Goal: Task Accomplishment & Management: Manage account settings

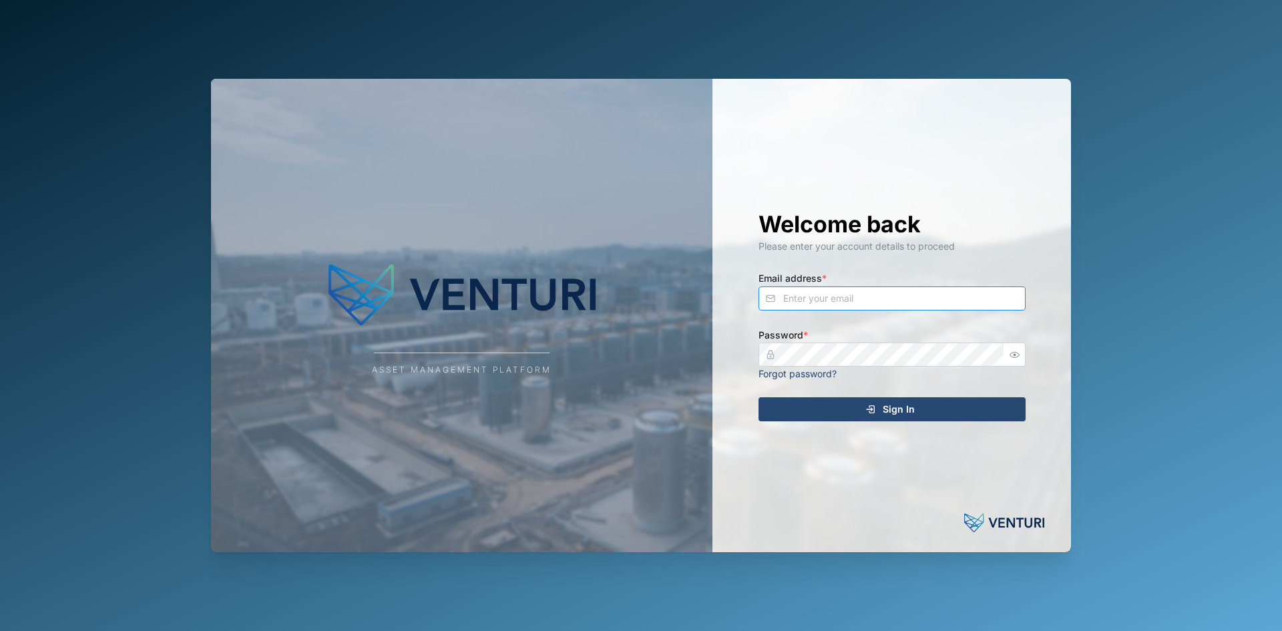
click at [803, 99] on input "Email address *" at bounding box center [892, 298] width 267 height 24
type input "sam.gopez@venturi.io"
click at [759, 99] on button "Sign In" at bounding box center [892, 409] width 267 height 24
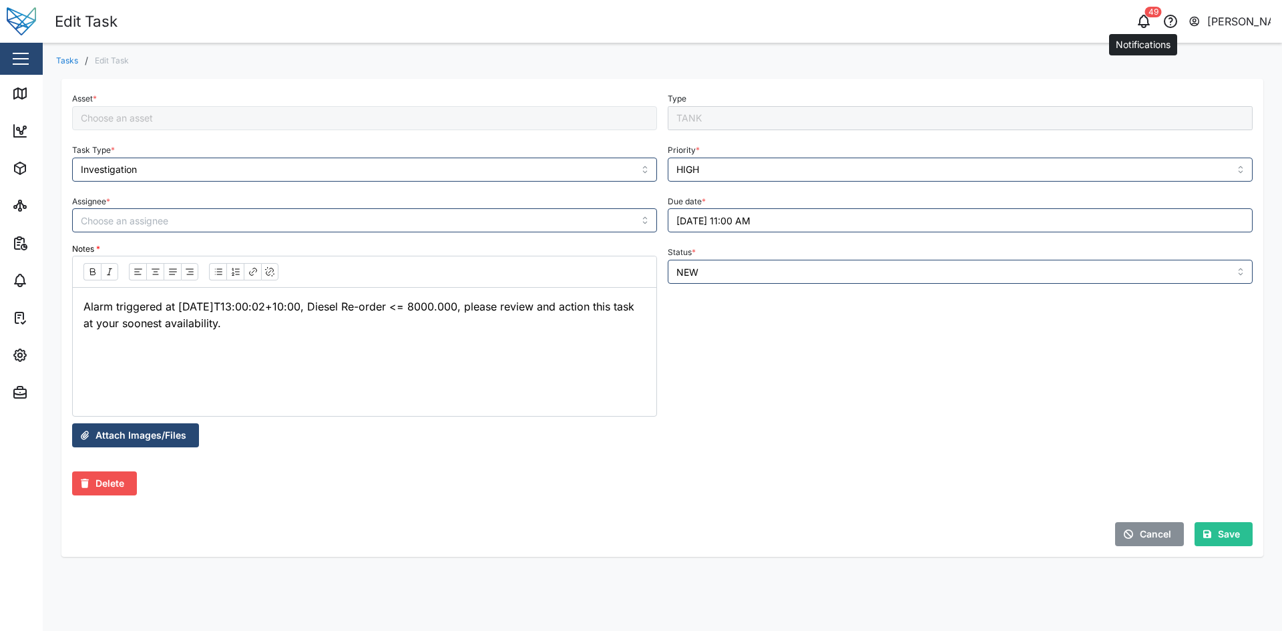
type input "MTIS POM Diesel Tank"
click at [1143, 22] on icon "button" at bounding box center [1144, 21] width 16 height 16
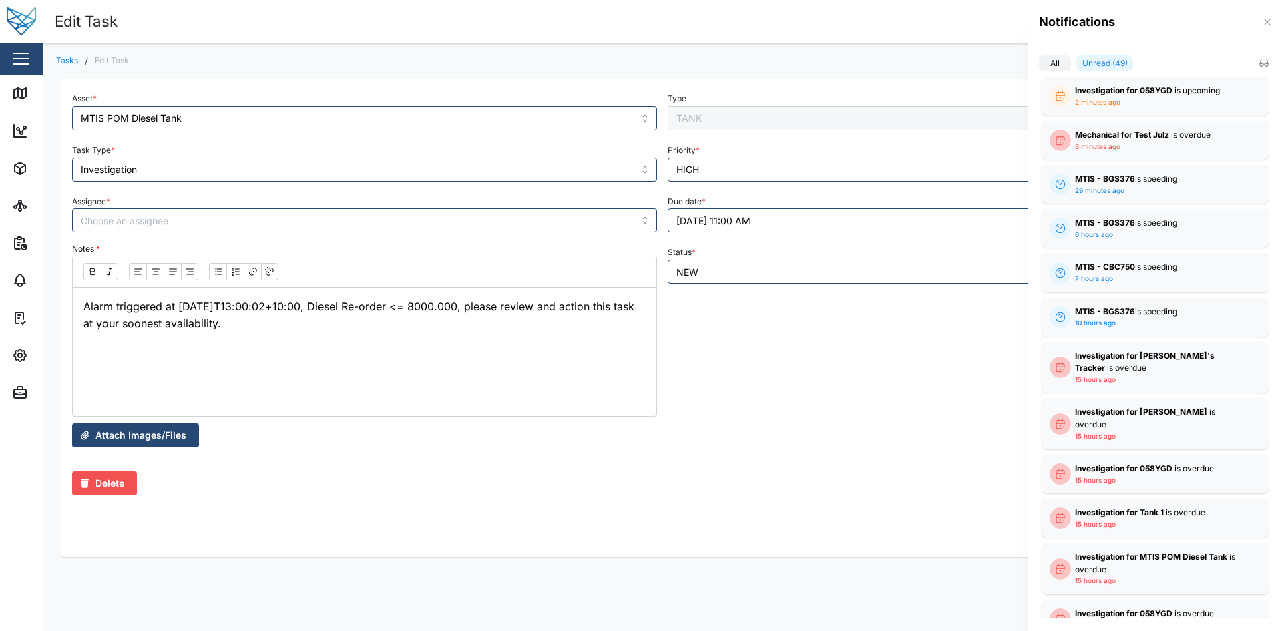
click at [1054, 65] on label "All" at bounding box center [1055, 63] width 32 height 16
click at [1039, 66] on input "All" at bounding box center [1039, 66] width 0 height 0
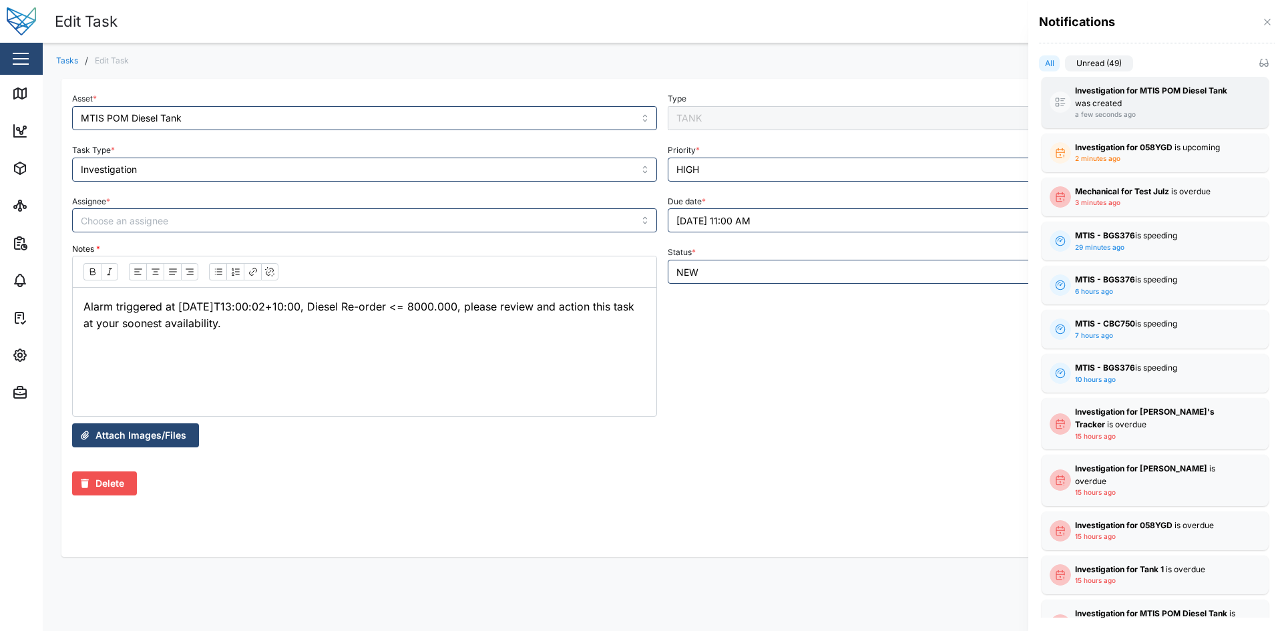
click at [1129, 94] on strong "Investigation for MTIS POM Diesel Tank" at bounding box center [1151, 90] width 152 height 10
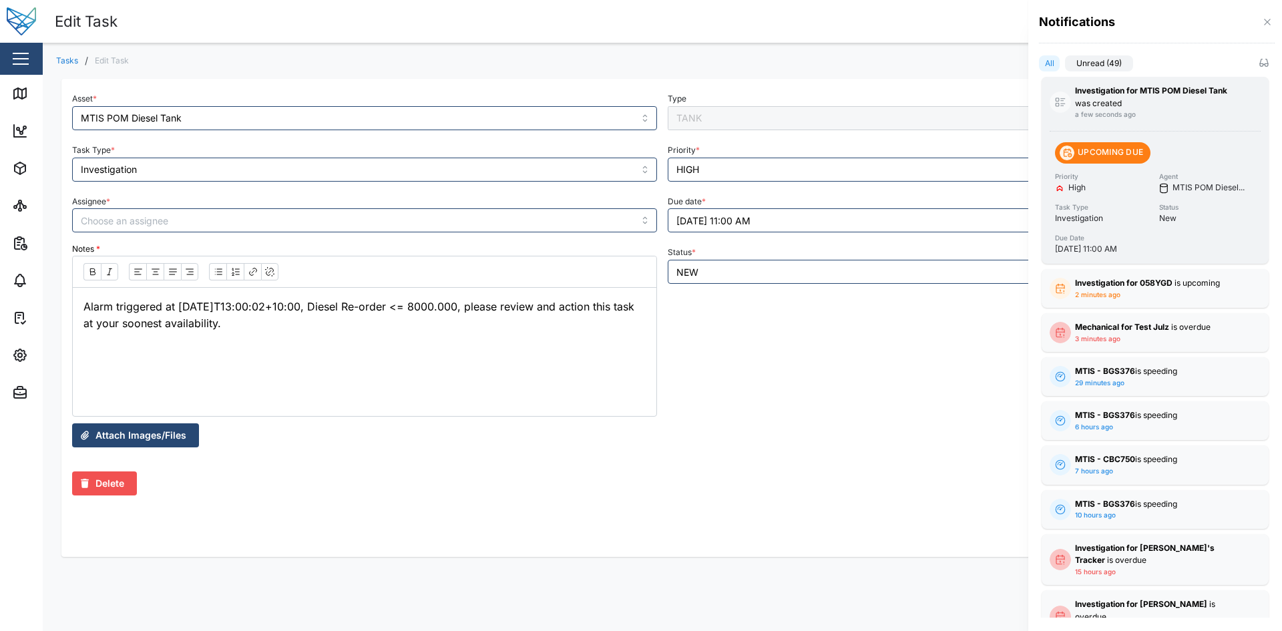
click at [1129, 94] on strong "Investigation for MTIS POM Diesel Tank" at bounding box center [1151, 90] width 152 height 10
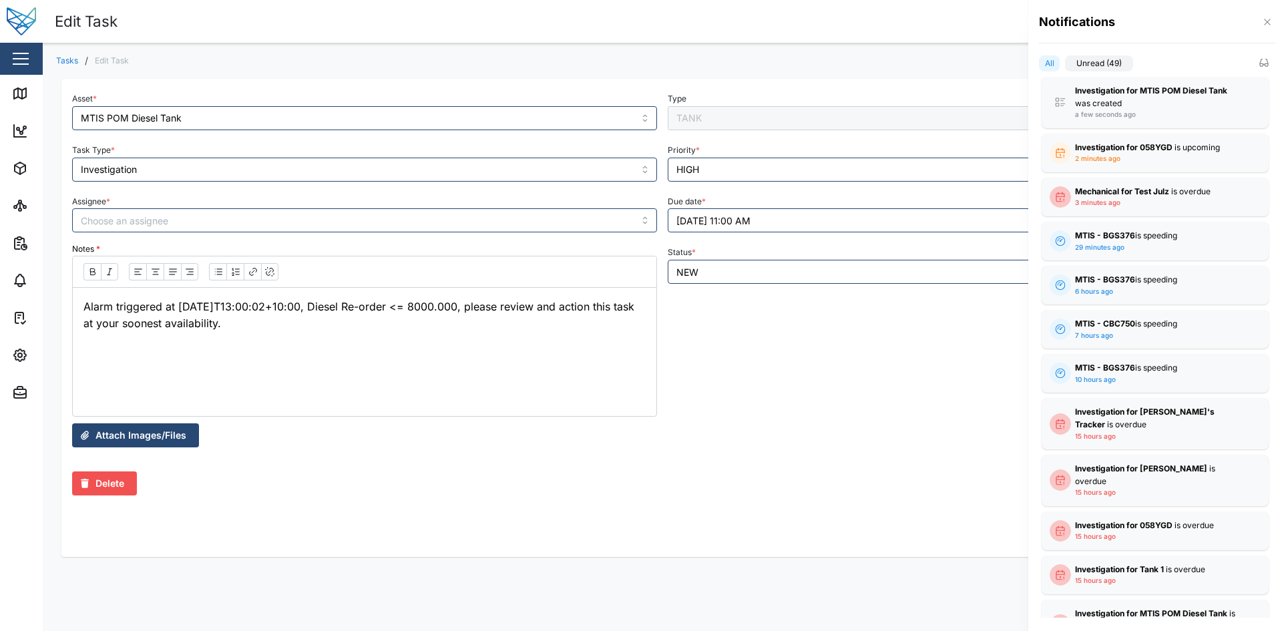
click at [1078, 61] on label "Unread (49)" at bounding box center [1099, 63] width 68 height 16
click at [1065, 66] on input "Unread (49)" at bounding box center [1065, 66] width 0 height 0
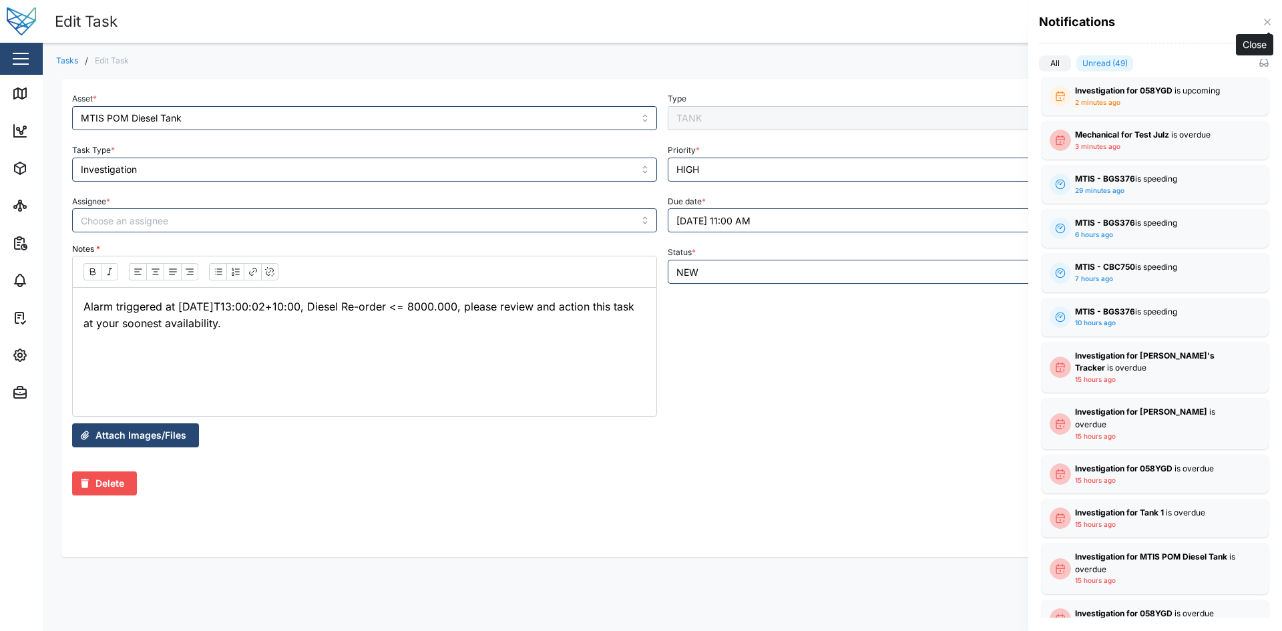
click at [1266, 19] on icon "button" at bounding box center [1267, 22] width 11 height 11
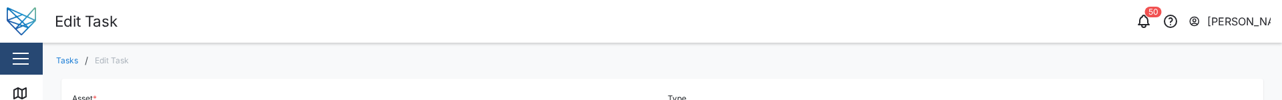
type input "MTIS POM Diesel Tank"
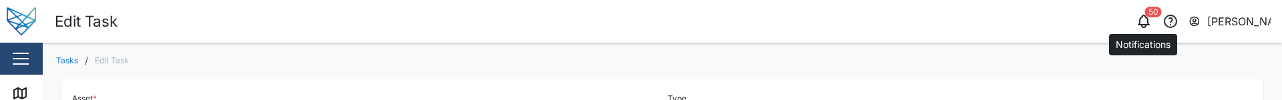
click at [1144, 19] on icon "button" at bounding box center [1144, 21] width 16 height 16
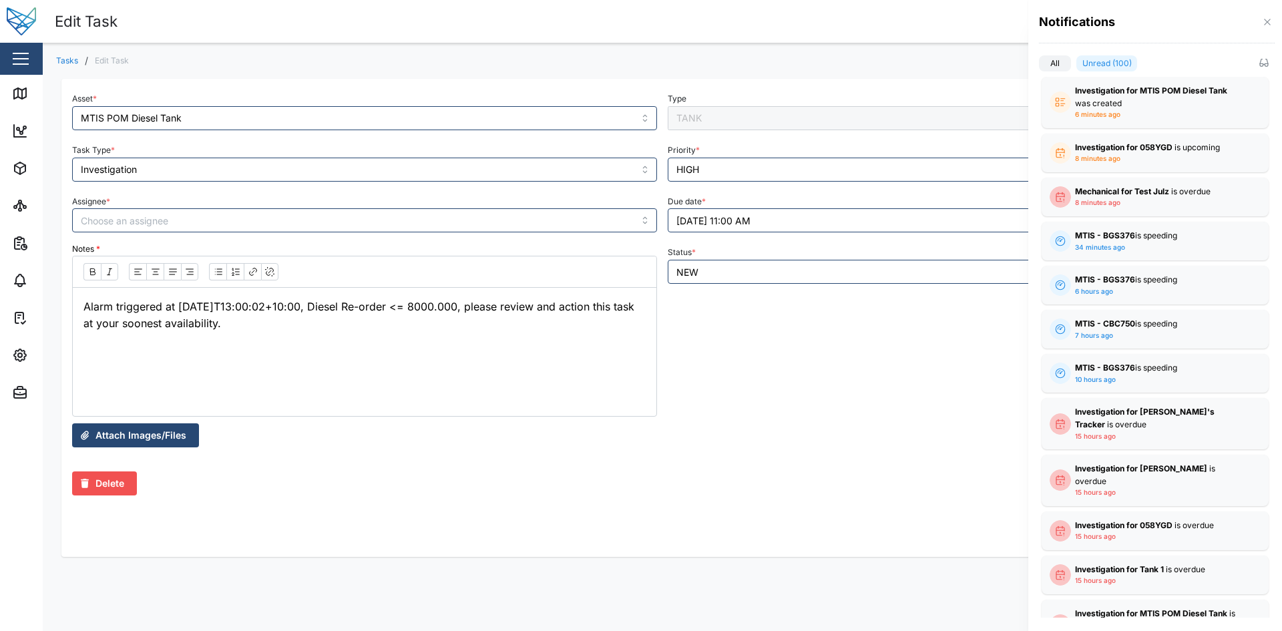
click at [28, 99] on div at bounding box center [641, 315] width 1282 height 631
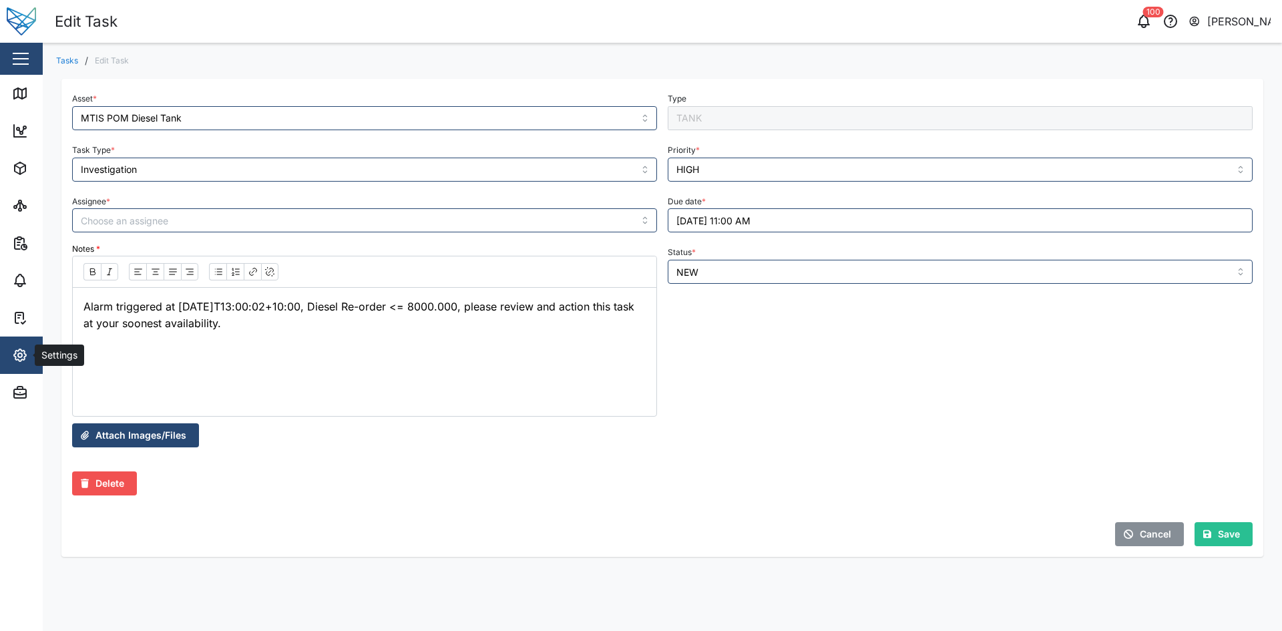
click at [33, 99] on div "Settings" at bounding box center [73, 355] width 122 height 16
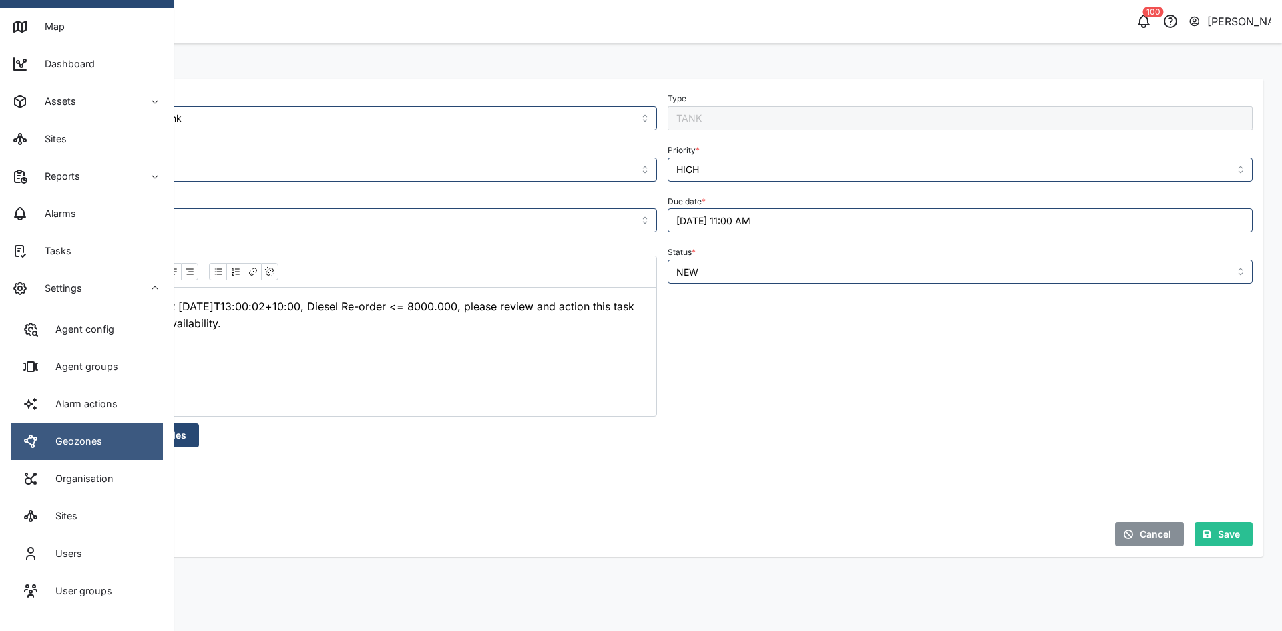
scroll to position [93, 0]
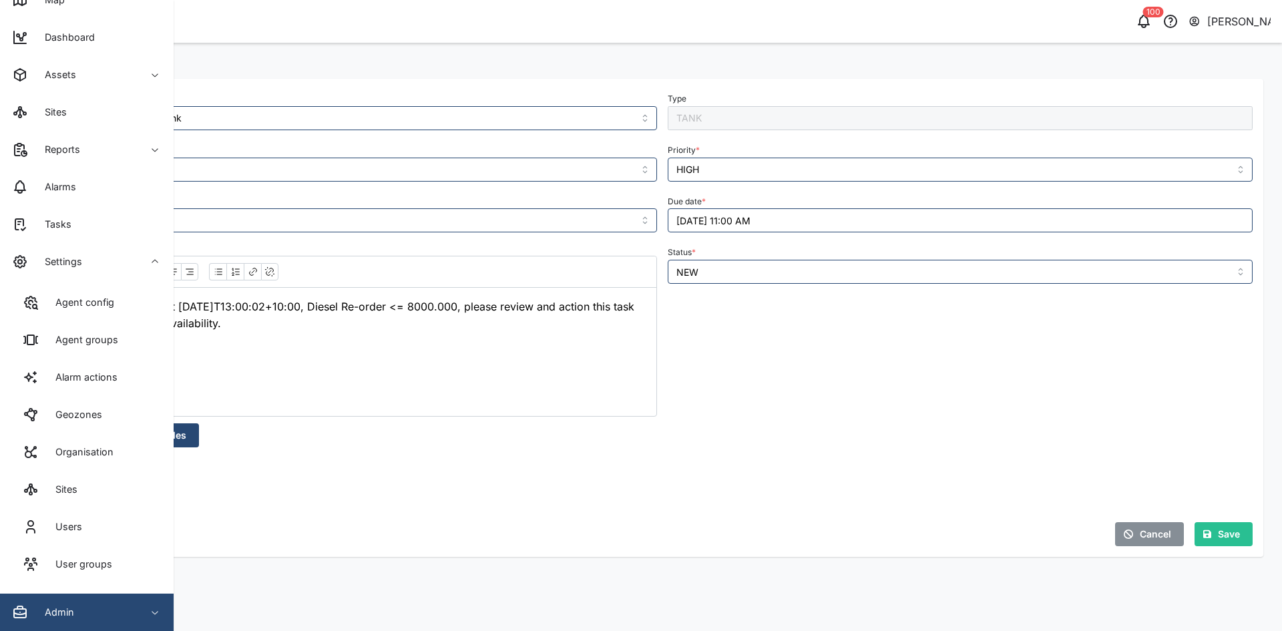
click at [128, 99] on span "Admin" at bounding box center [73, 612] width 122 height 37
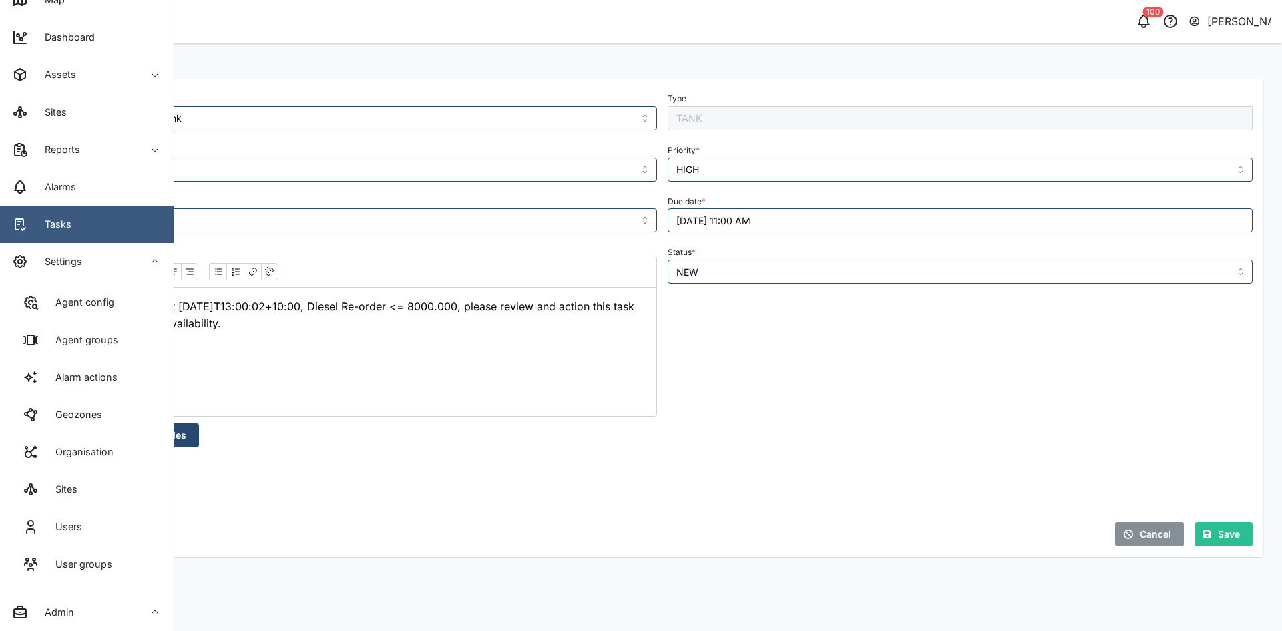
click at [102, 99] on link "Tasks" at bounding box center [87, 224] width 174 height 37
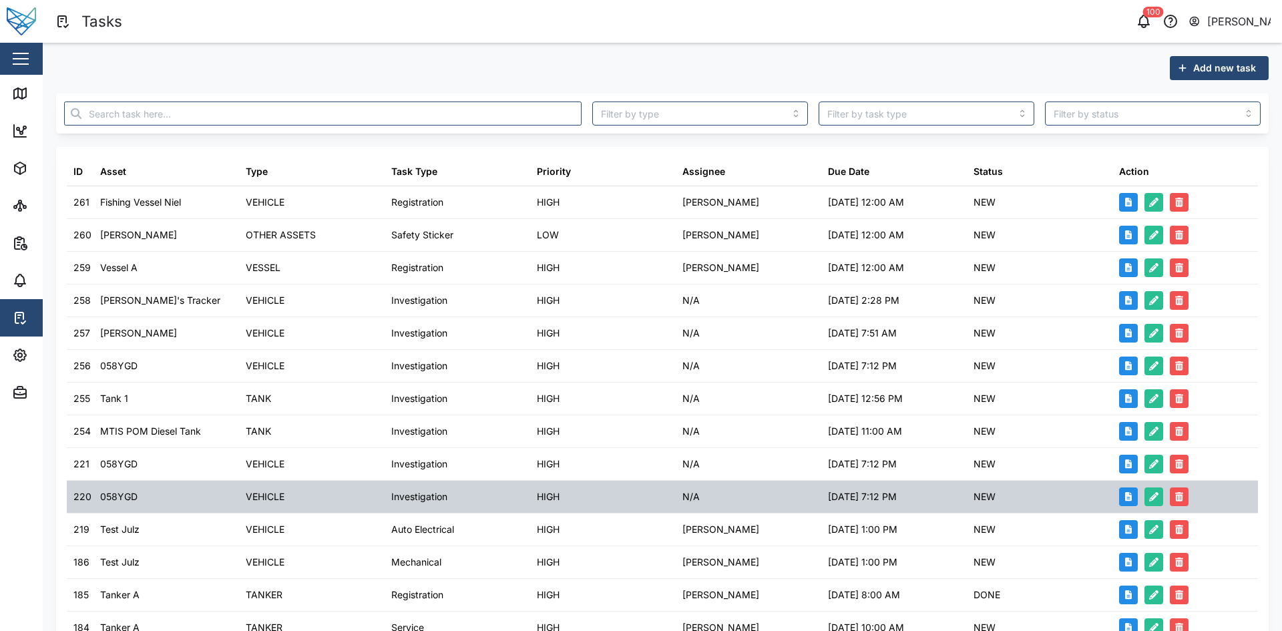
scroll to position [134, 0]
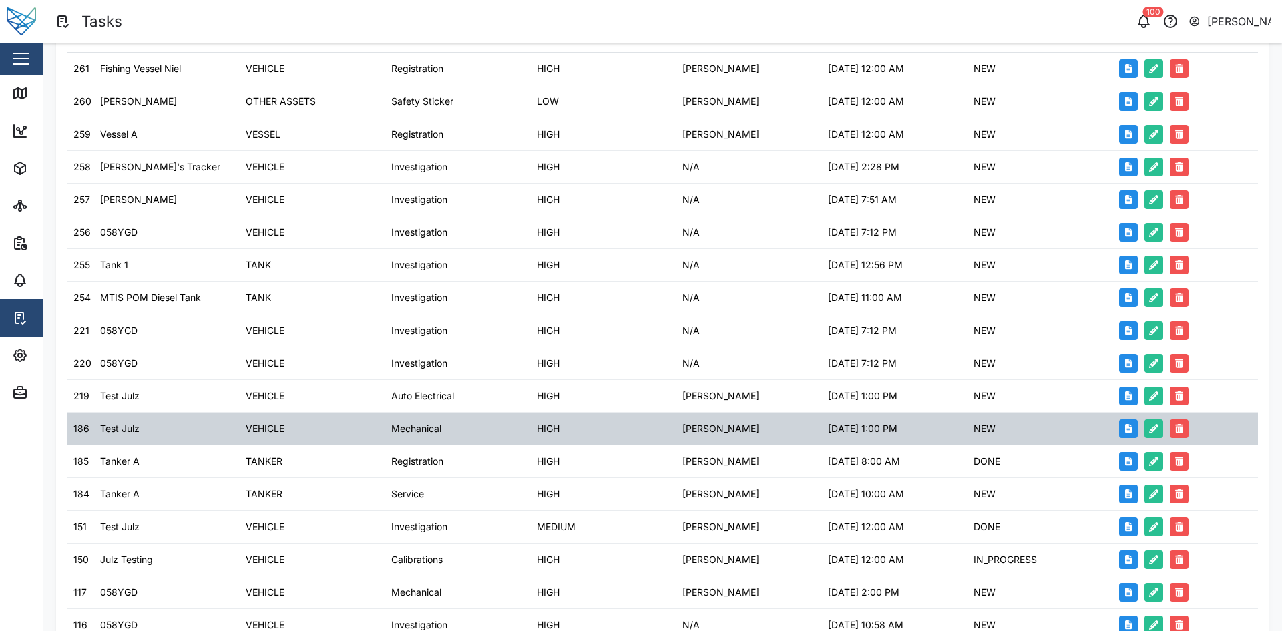
click at [697, 99] on div "[PERSON_NAME]" at bounding box center [749, 429] width 146 height 32
click at [785, 99] on div "[PERSON_NAME]" at bounding box center [749, 429] width 146 height 32
click at [830, 99] on div "25/07/2025 1:00 PM" at bounding box center [862, 428] width 69 height 15
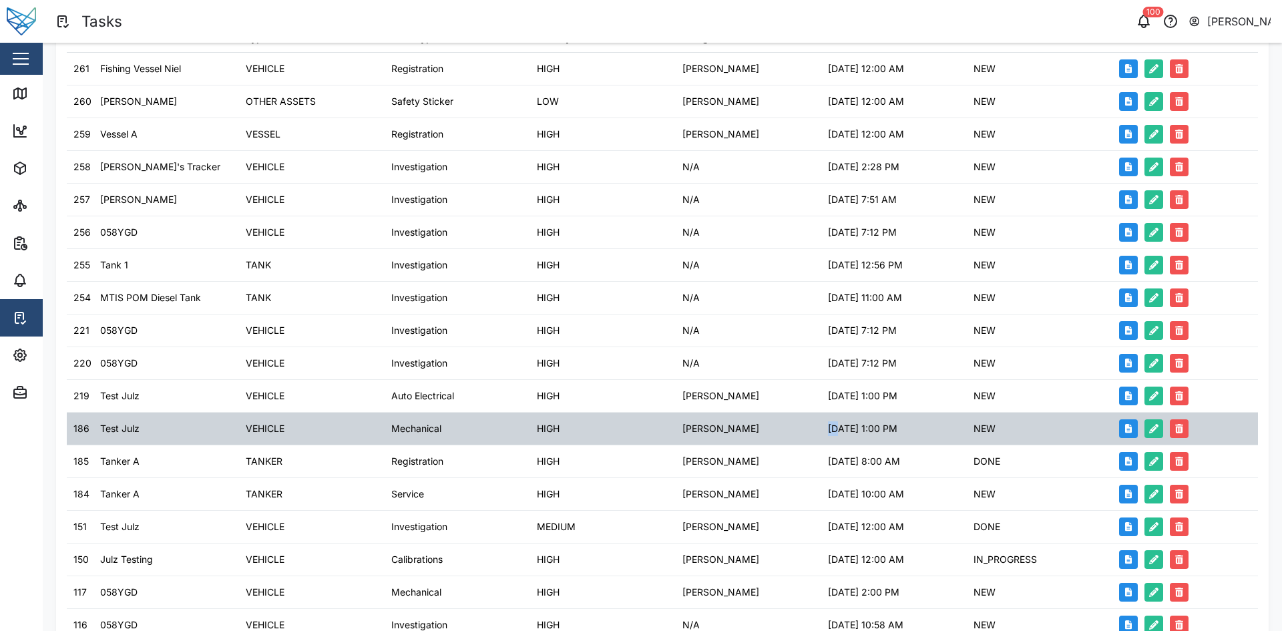
click at [830, 99] on div "25/07/2025 1:00 PM" at bounding box center [862, 428] width 69 height 15
click at [861, 99] on div "25/07/2025 1:00 PM" at bounding box center [862, 428] width 69 height 15
click at [81, 99] on div "186" at bounding box center [81, 428] width 16 height 15
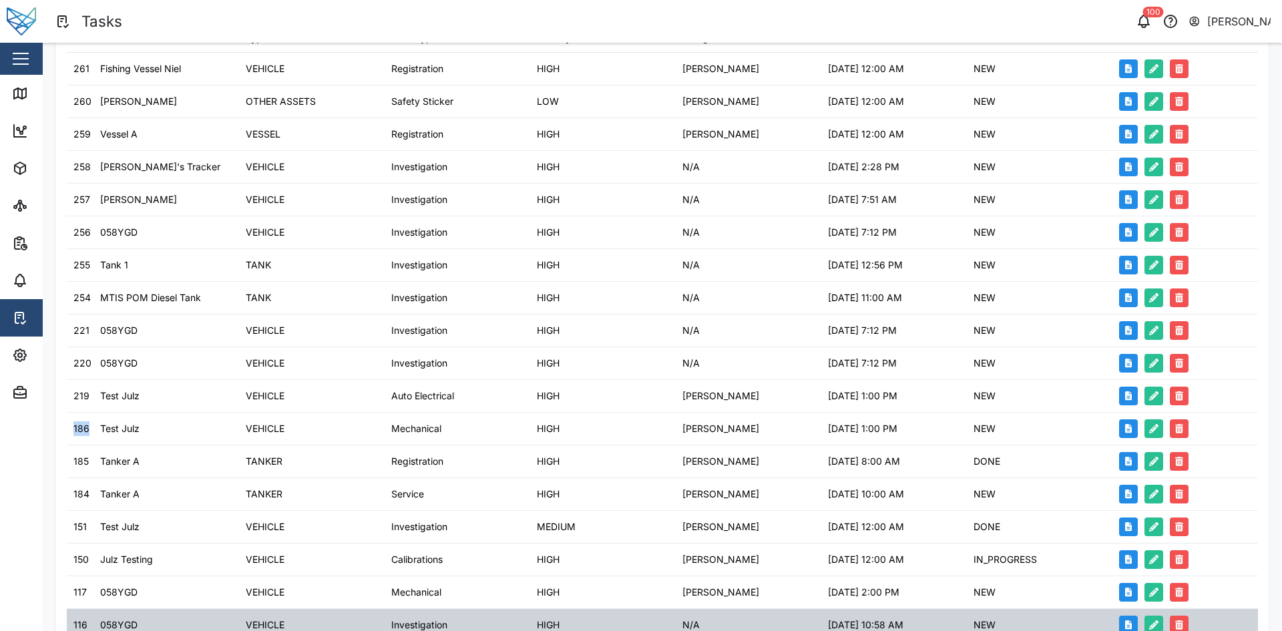
copy div "186"
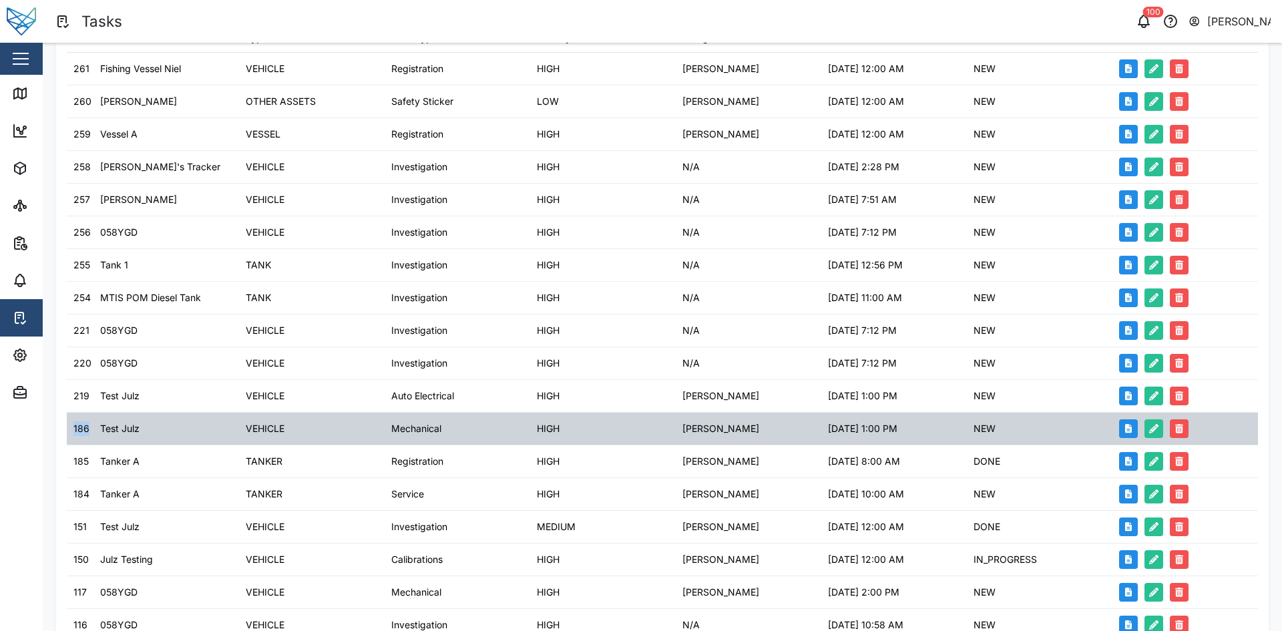
click at [74, 99] on div "186" at bounding box center [81, 428] width 16 height 15
click at [75, 99] on div "186" at bounding box center [81, 428] width 16 height 15
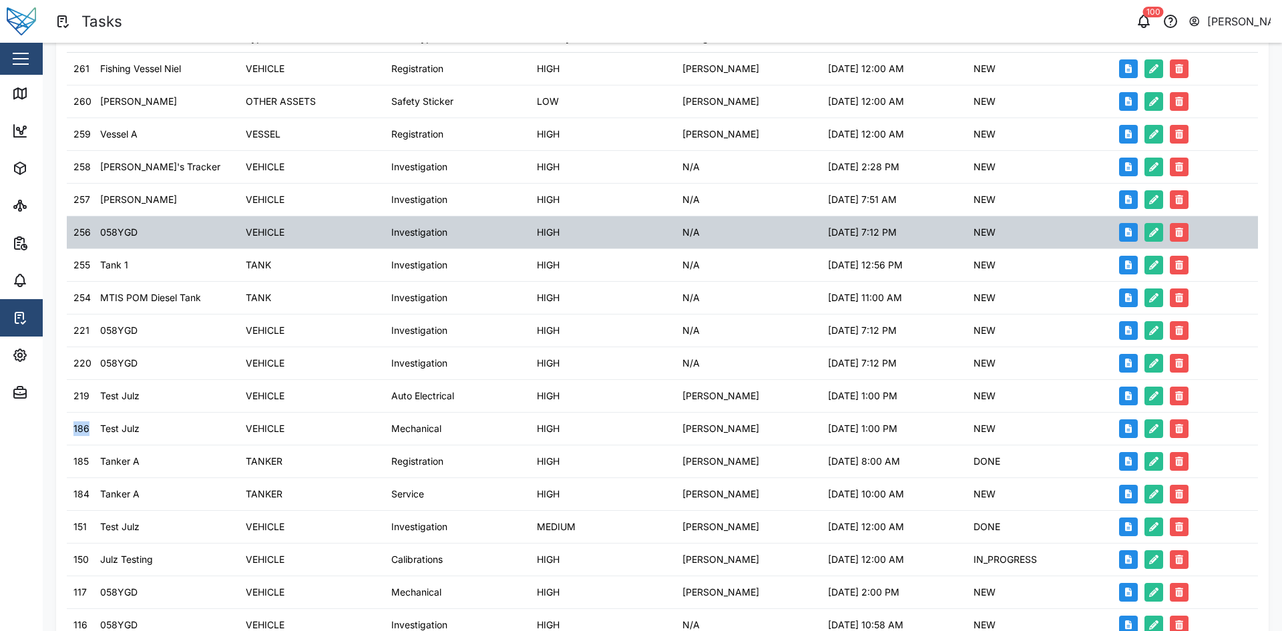
scroll to position [0, 0]
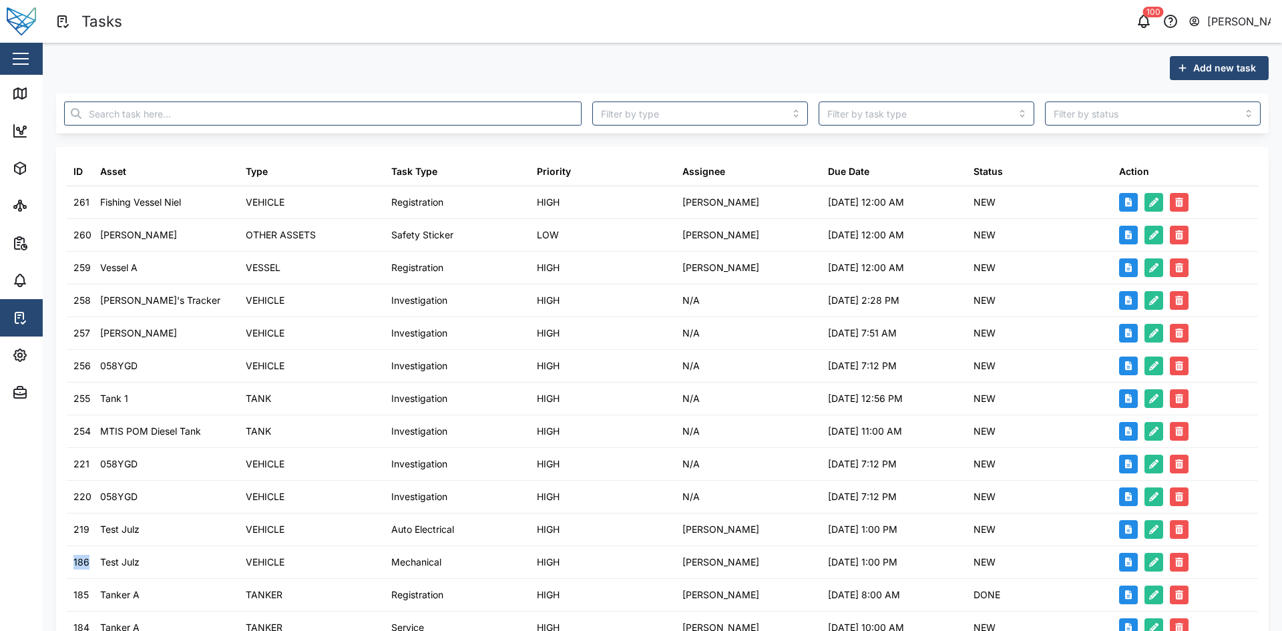
click at [1212, 15] on div "[PERSON_NAME]" at bounding box center [1239, 21] width 64 height 17
click at [656, 20] on div "Tasks" at bounding box center [359, 21] width 608 height 23
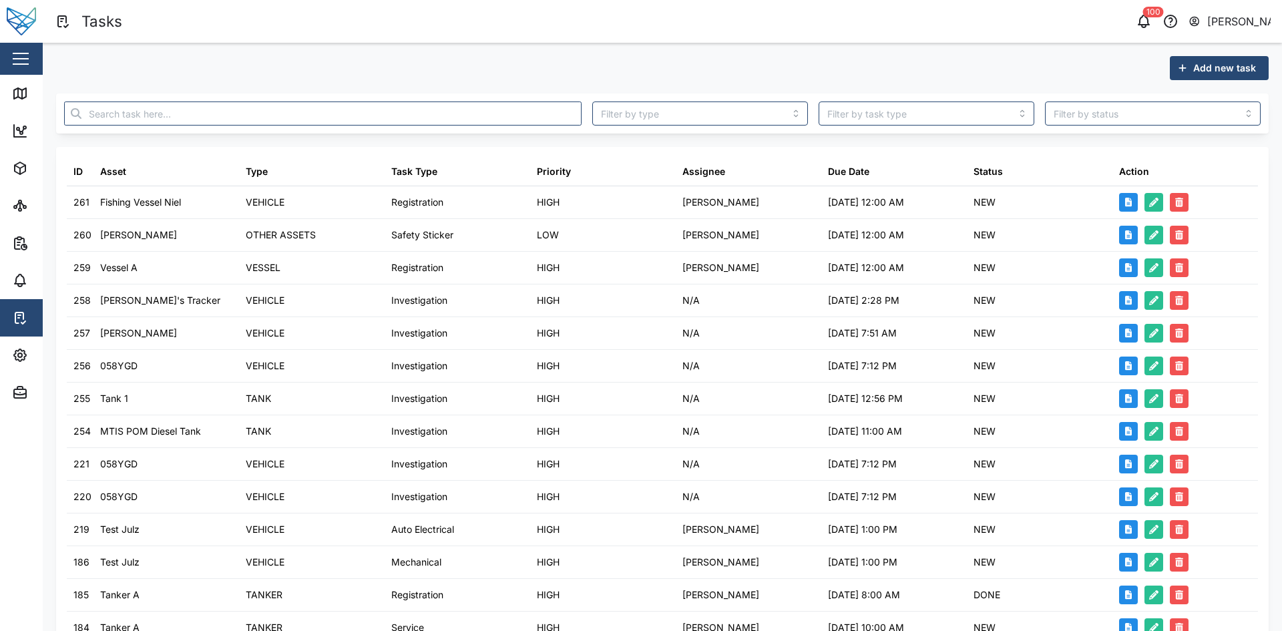
click at [520, 16] on div "Tasks" at bounding box center [359, 21] width 608 height 23
click at [1133, 25] on div "100 Sam Gopez" at bounding box center [978, 21] width 608 height 19
click at [1149, 23] on icon "button" at bounding box center [1144, 21] width 16 height 16
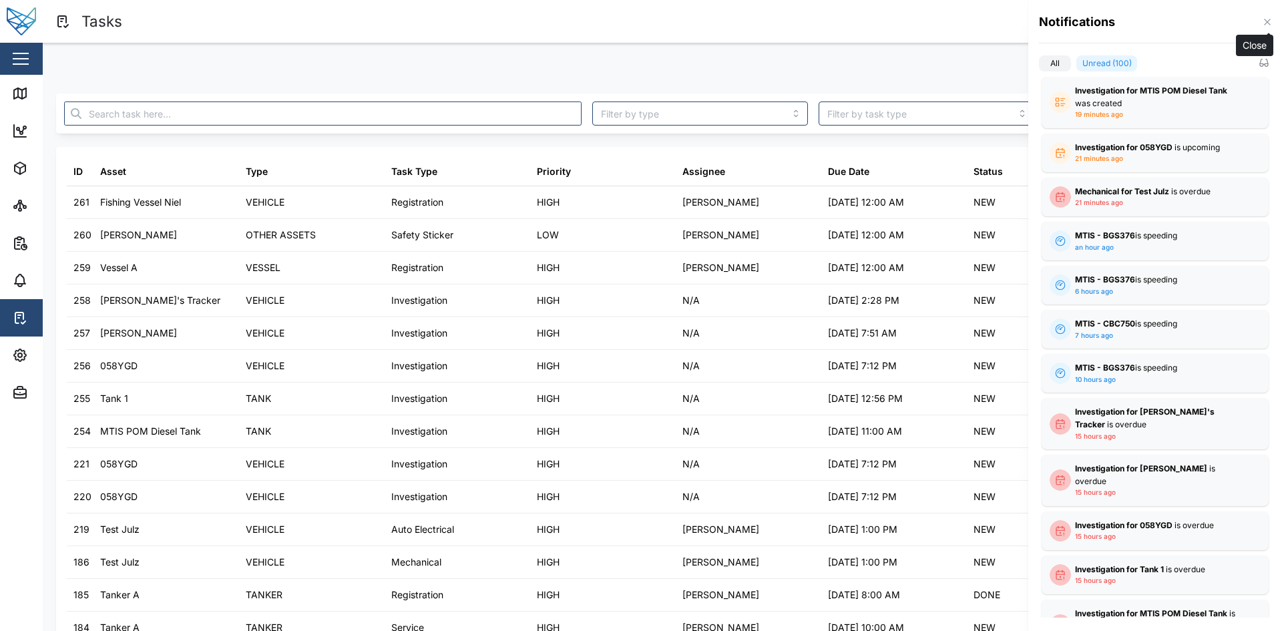
click at [1265, 16] on button "button" at bounding box center [1267, 22] width 15 height 15
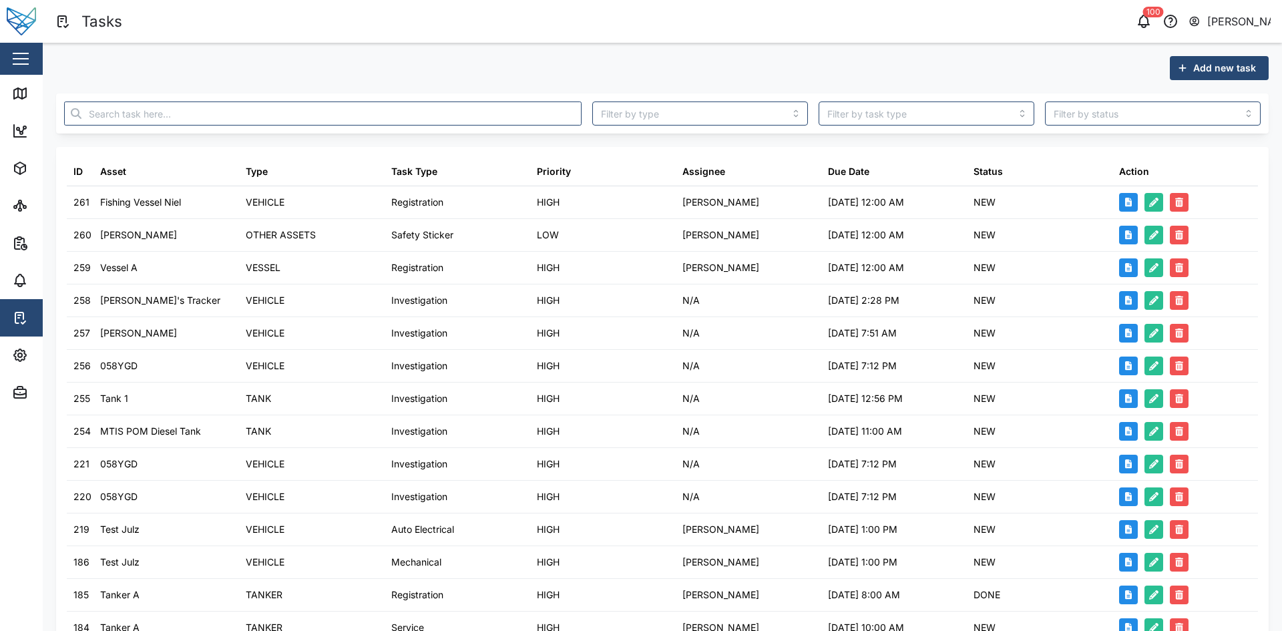
click at [1135, 19] on button "button" at bounding box center [1144, 21] width 19 height 19
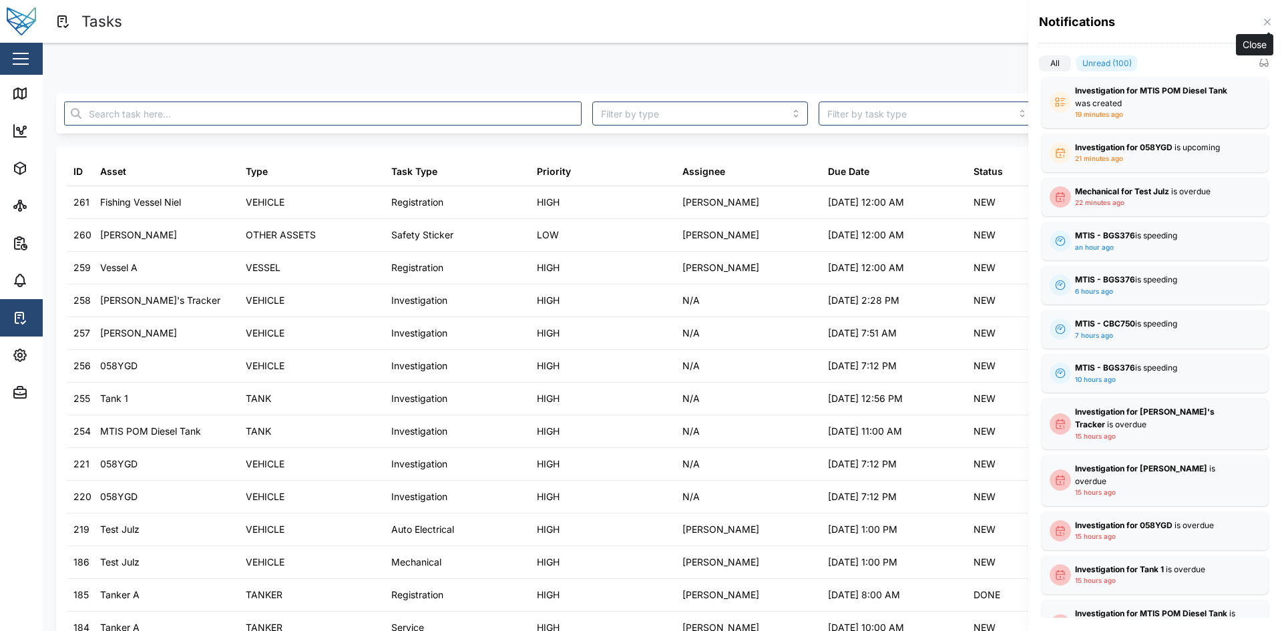
click at [1271, 19] on icon "button" at bounding box center [1267, 22] width 11 height 11
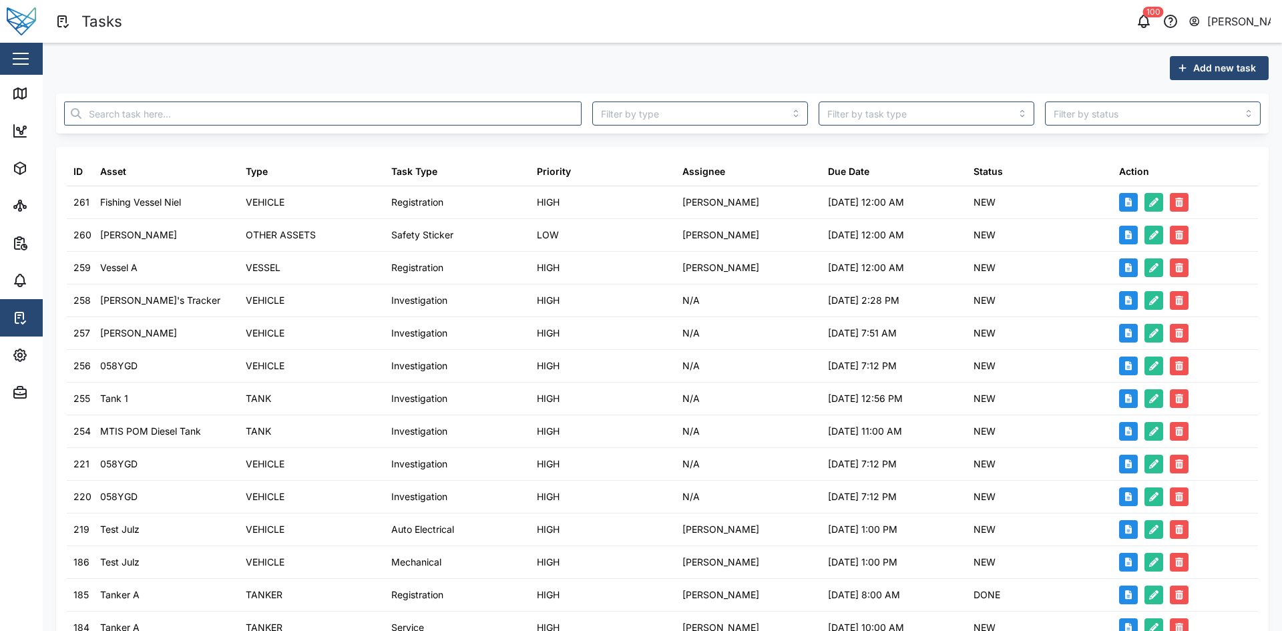
click at [1024, 24] on div "100 Sam Gopez" at bounding box center [978, 21] width 608 height 19
click at [1147, 17] on div "100" at bounding box center [1153, 12] width 21 height 11
click at [1145, 20] on icon "button" at bounding box center [1144, 21] width 16 height 16
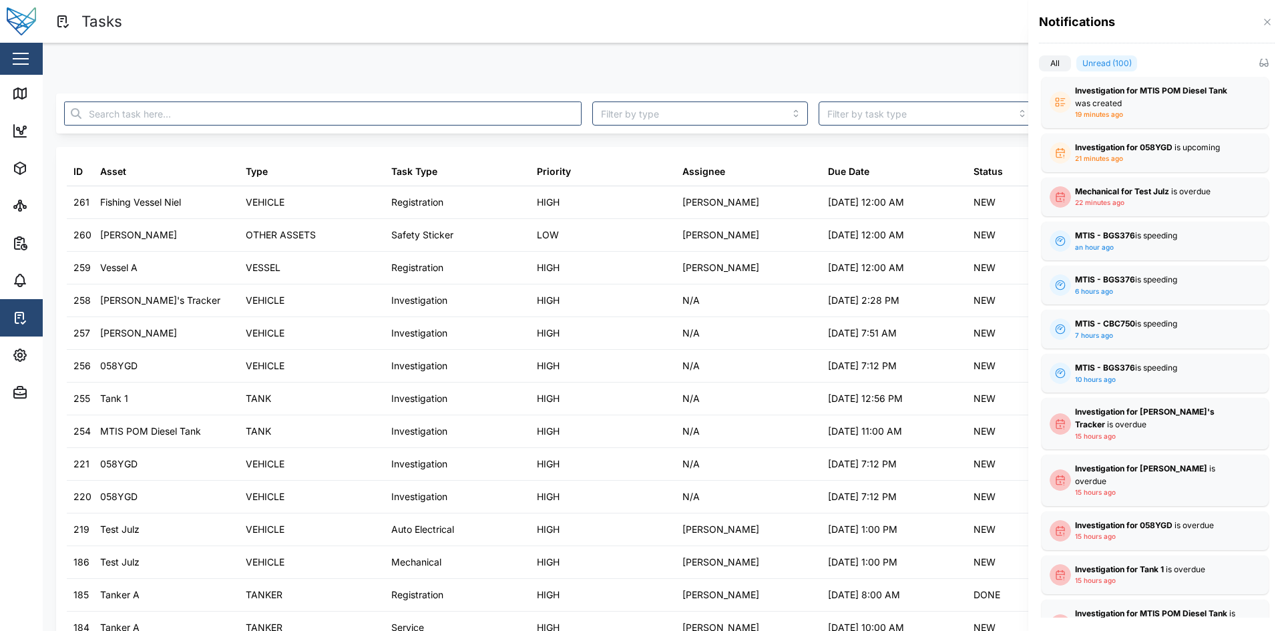
click at [848, 25] on div at bounding box center [641, 315] width 1282 height 631
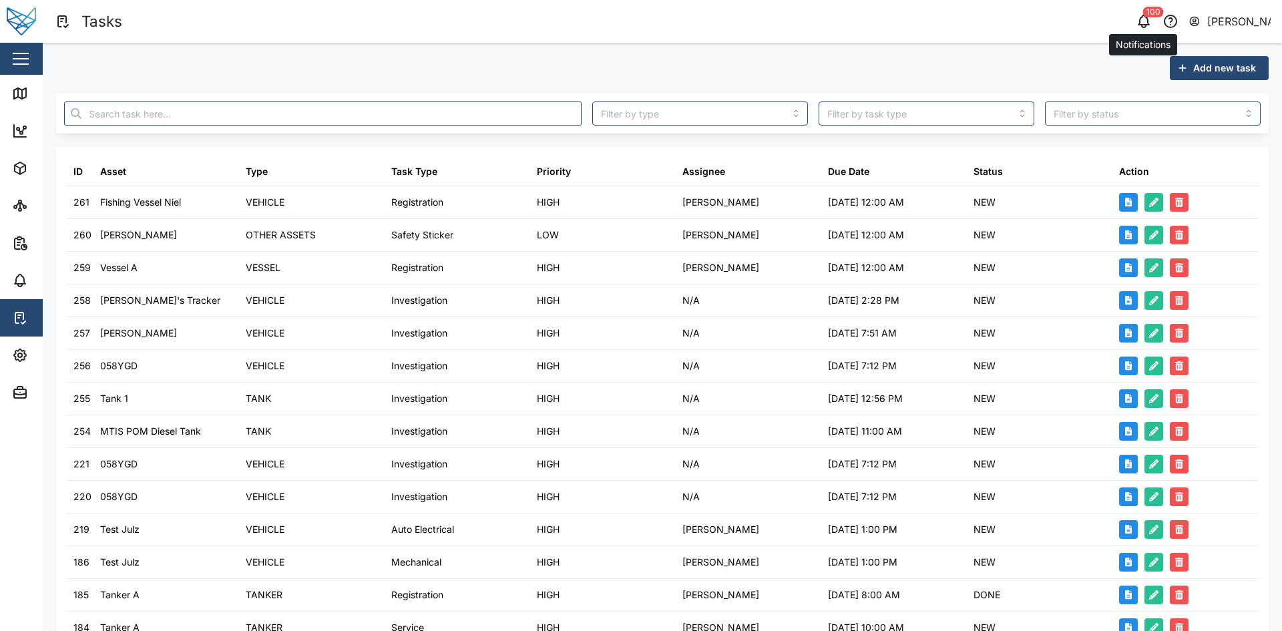
click at [1153, 11] on div "100" at bounding box center [1153, 12] width 21 height 11
click at [1141, 21] on icon "button" at bounding box center [1144, 21] width 16 height 16
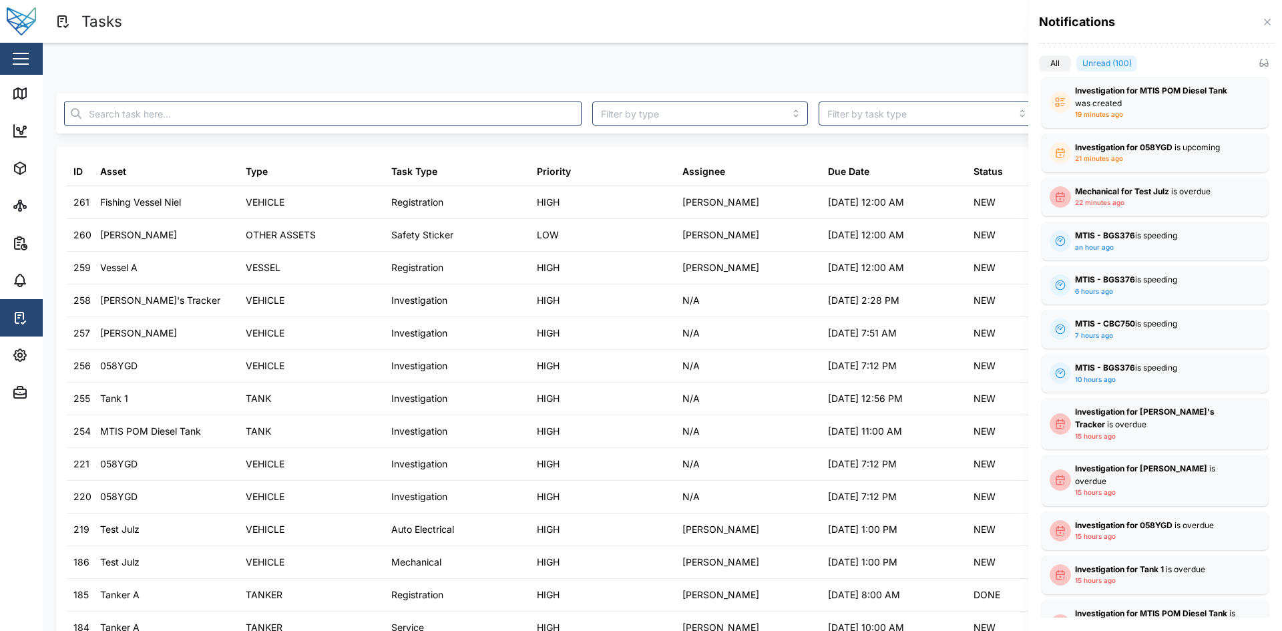
click at [807, 17] on div at bounding box center [641, 315] width 1282 height 631
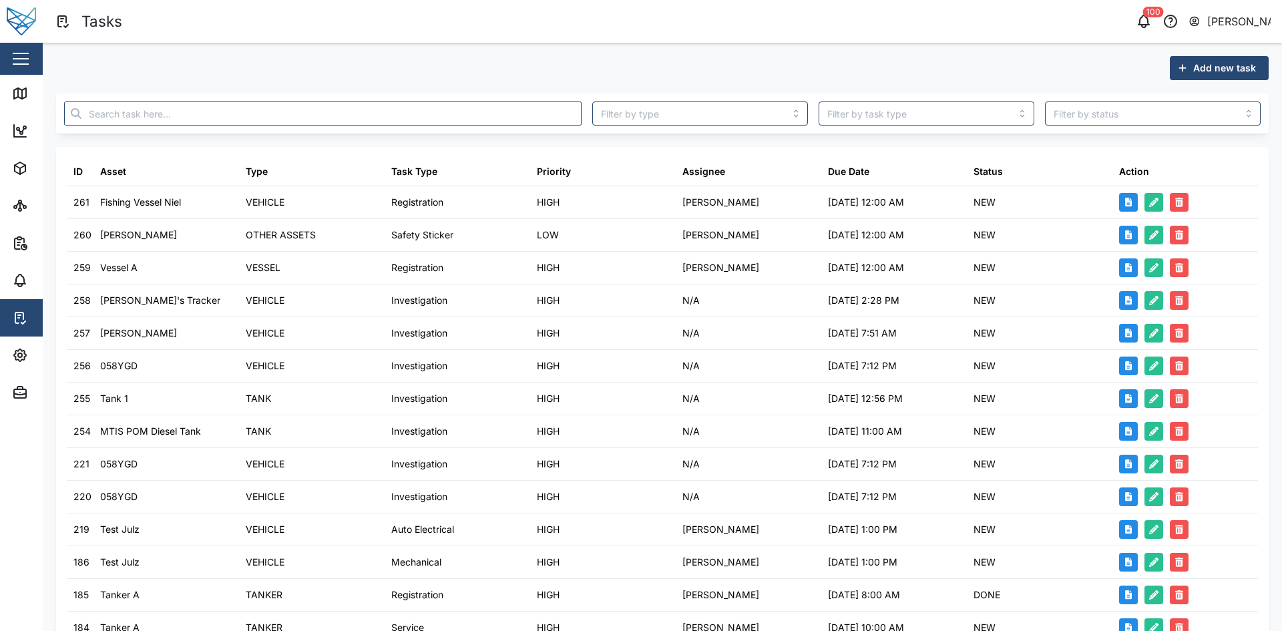
click at [911, 11] on div "Tasks 100 Sam Gopez" at bounding box center [668, 21] width 1227 height 23
click at [777, 30] on div "50 Sam Gopez" at bounding box center [978, 21] width 608 height 19
click at [15, 50] on button "button" at bounding box center [20, 58] width 23 height 23
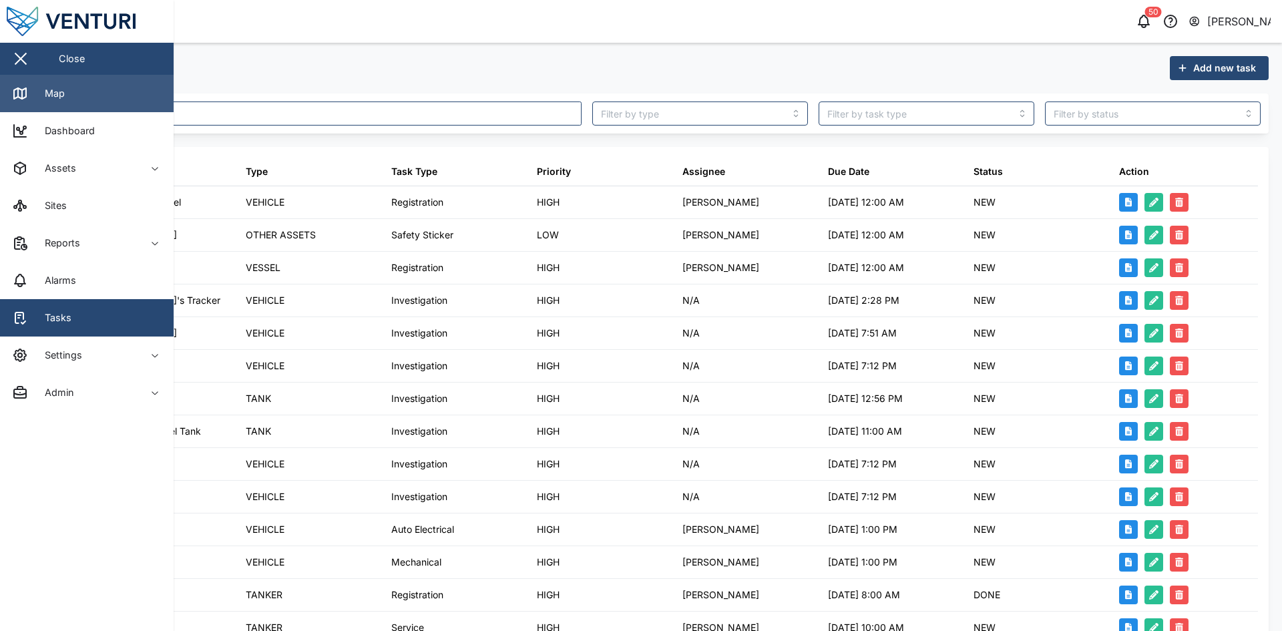
click at [66, 95] on link "Map" at bounding box center [87, 93] width 174 height 37
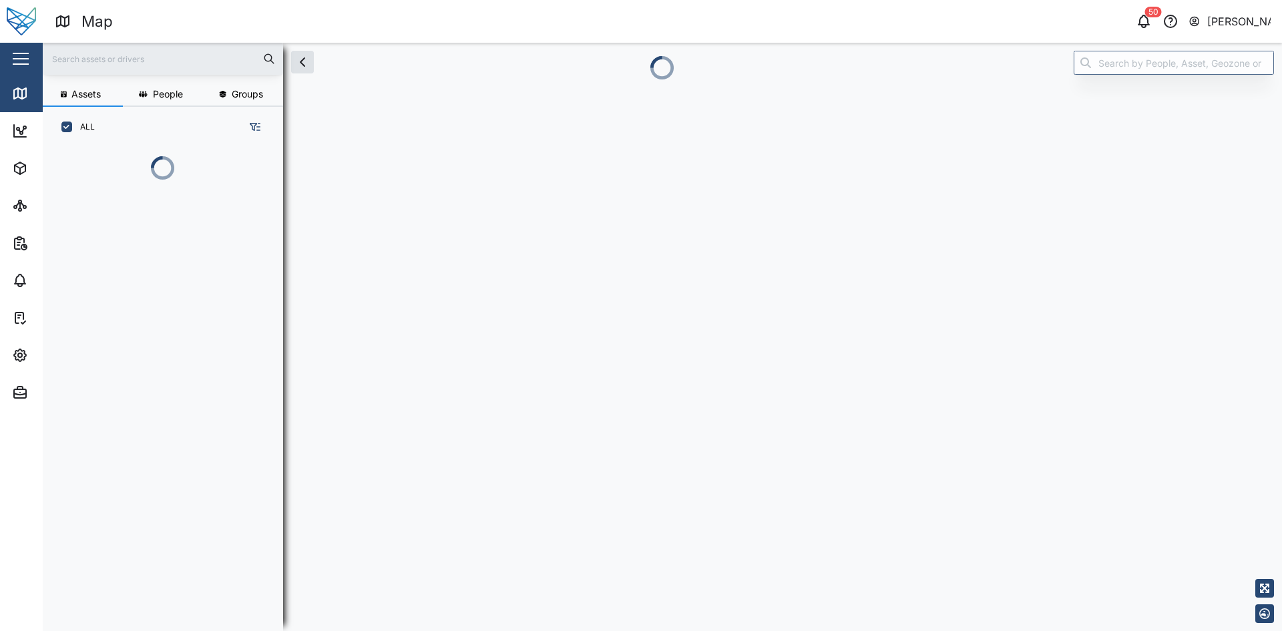
scroll to position [467, 209]
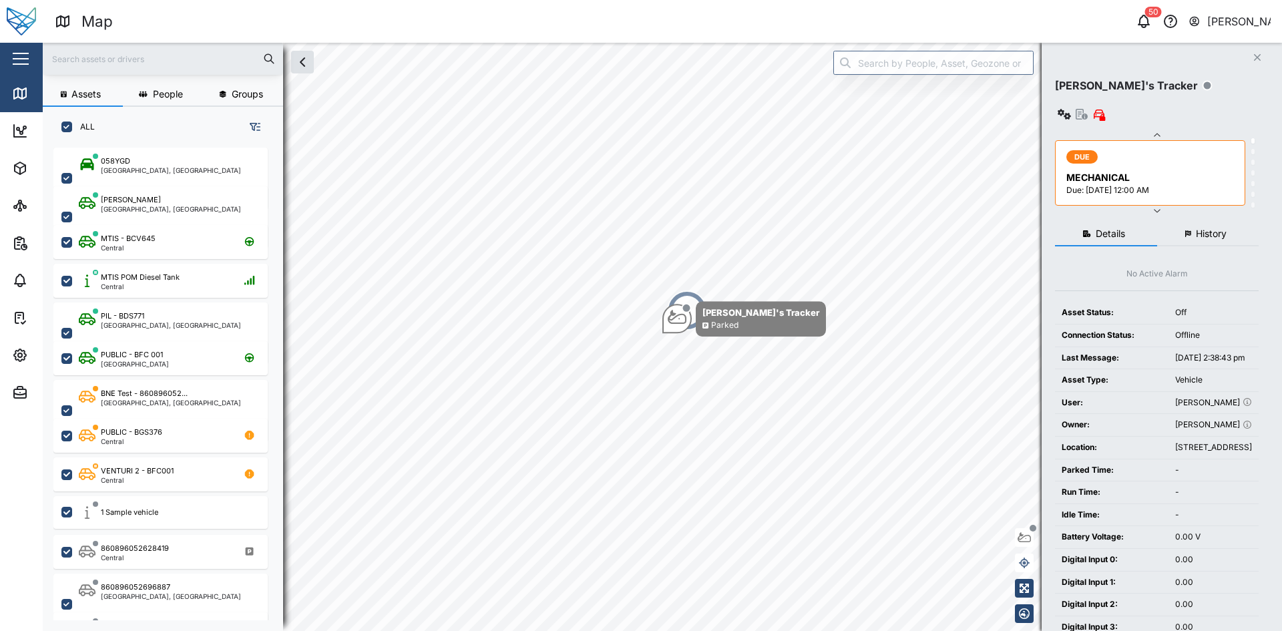
click at [872, 8] on header "Map 50 Sam Gopez" at bounding box center [641, 21] width 1282 height 43
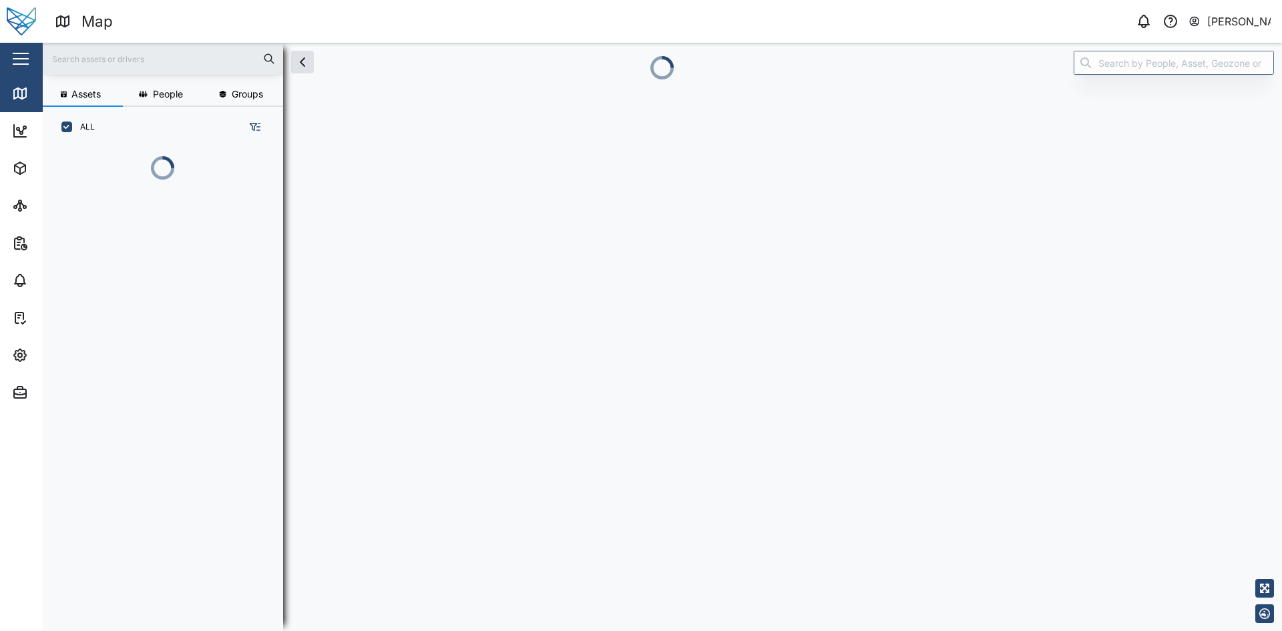
scroll to position [410, 209]
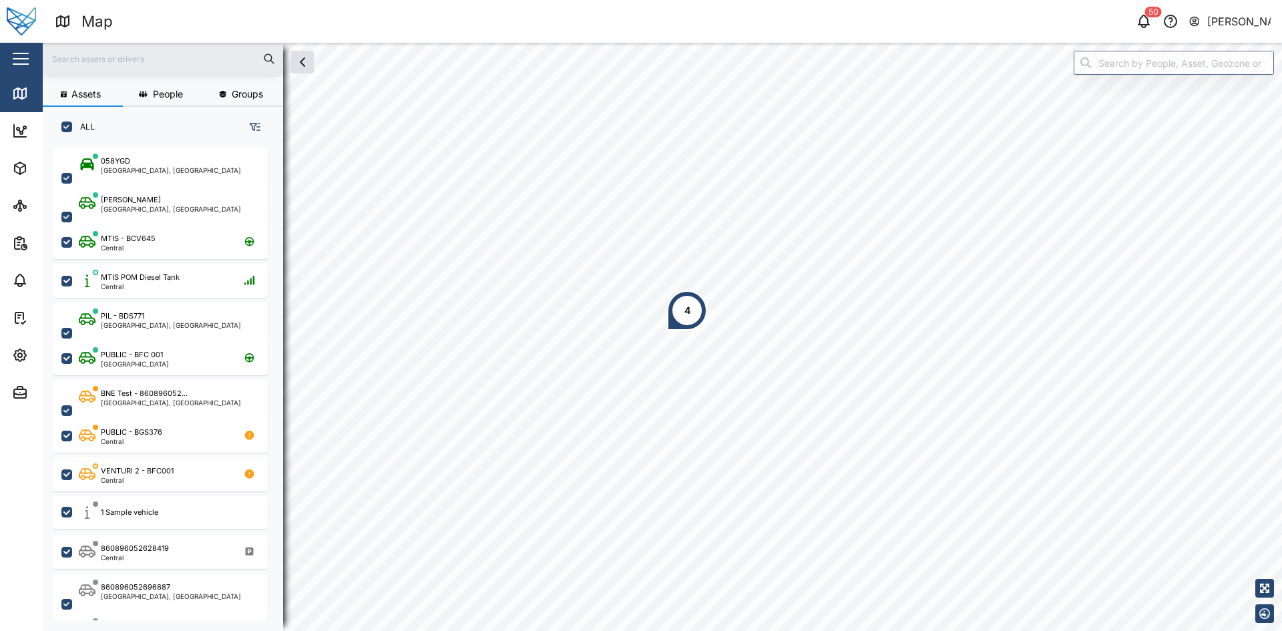
click at [1070, 18] on div "50 [PERSON_NAME]" at bounding box center [978, 21] width 608 height 19
click at [1092, 20] on div "50 [PERSON_NAME]" at bounding box center [978, 21] width 608 height 19
click at [1137, 21] on icon "button" at bounding box center [1144, 21] width 16 height 16
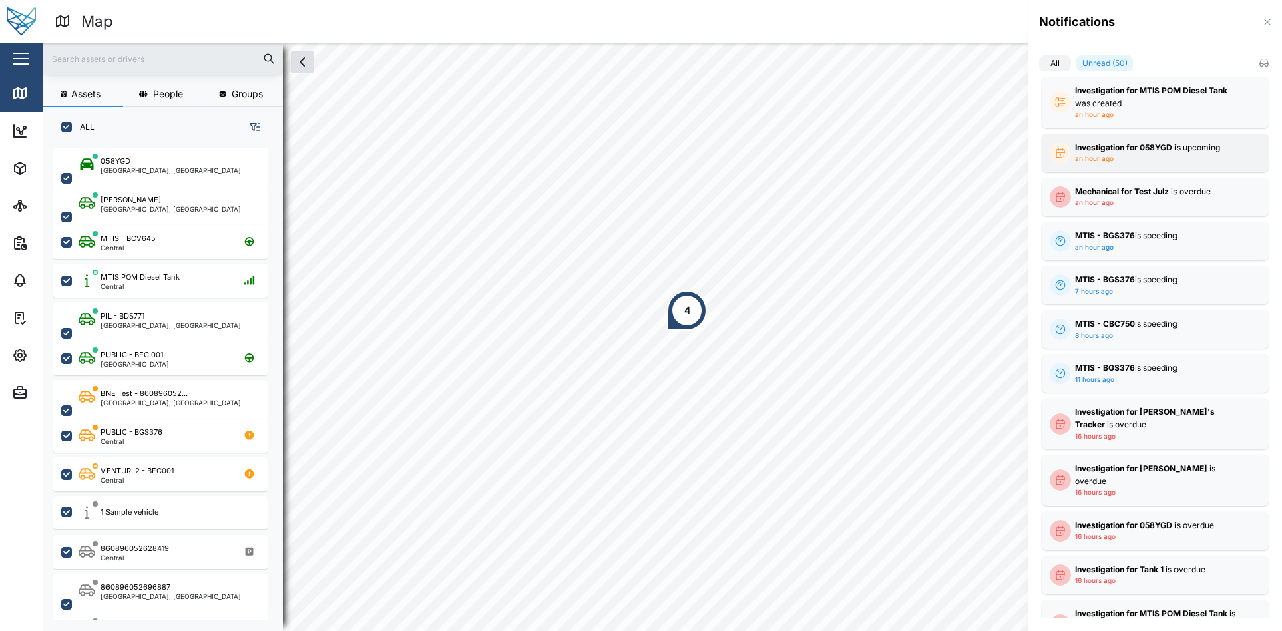
click at [1181, 153] on div "Investigation for 058YGD is upcoming" at bounding box center [1155, 148] width 160 height 13
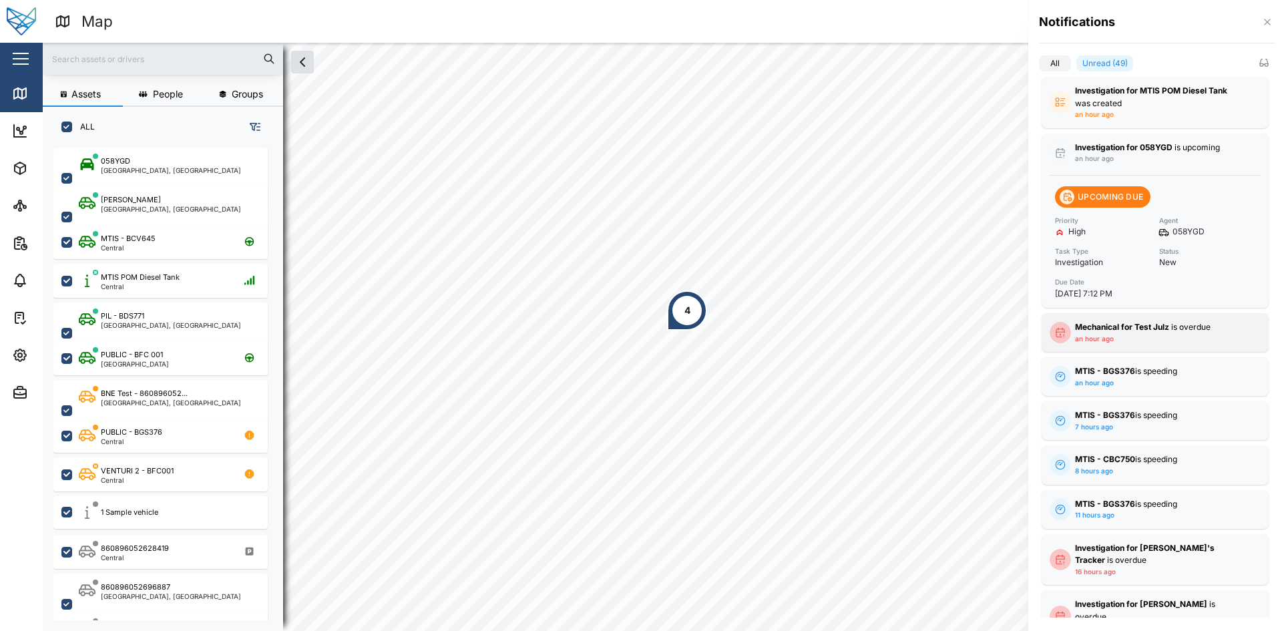
click at [1153, 333] on div "Mechanical for Test Julz is overdue" at bounding box center [1155, 327] width 160 height 13
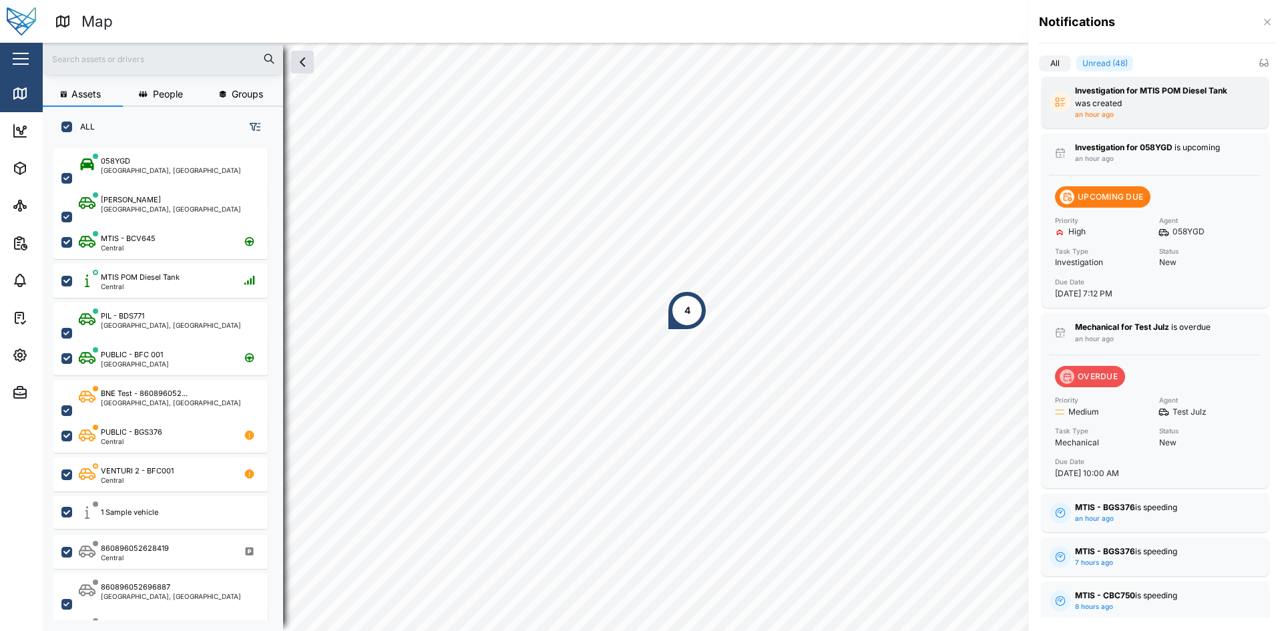
click at [1179, 102] on div "Investigation for MTIS POM Diesel Tank was created" at bounding box center [1155, 97] width 160 height 25
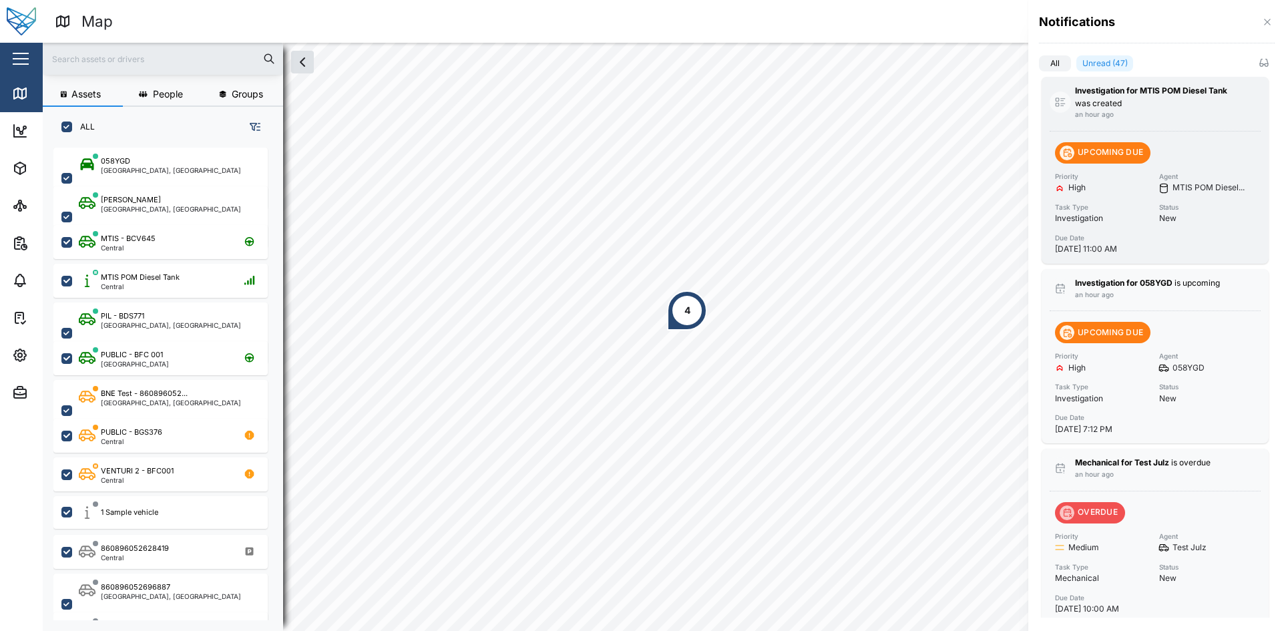
click at [1114, 97] on div "Investigation for MTIS POM Diesel Tank was created" at bounding box center [1155, 97] width 160 height 25
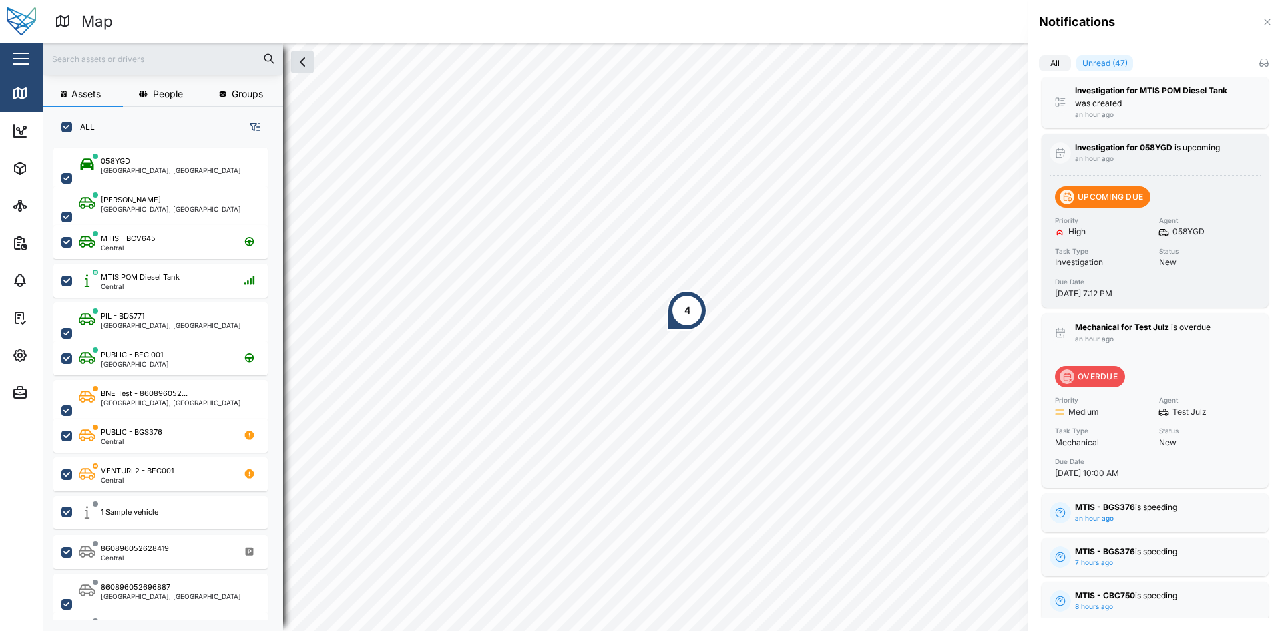
click at [1131, 144] on strong "Investigation for 058YGD" at bounding box center [1123, 147] width 97 height 10
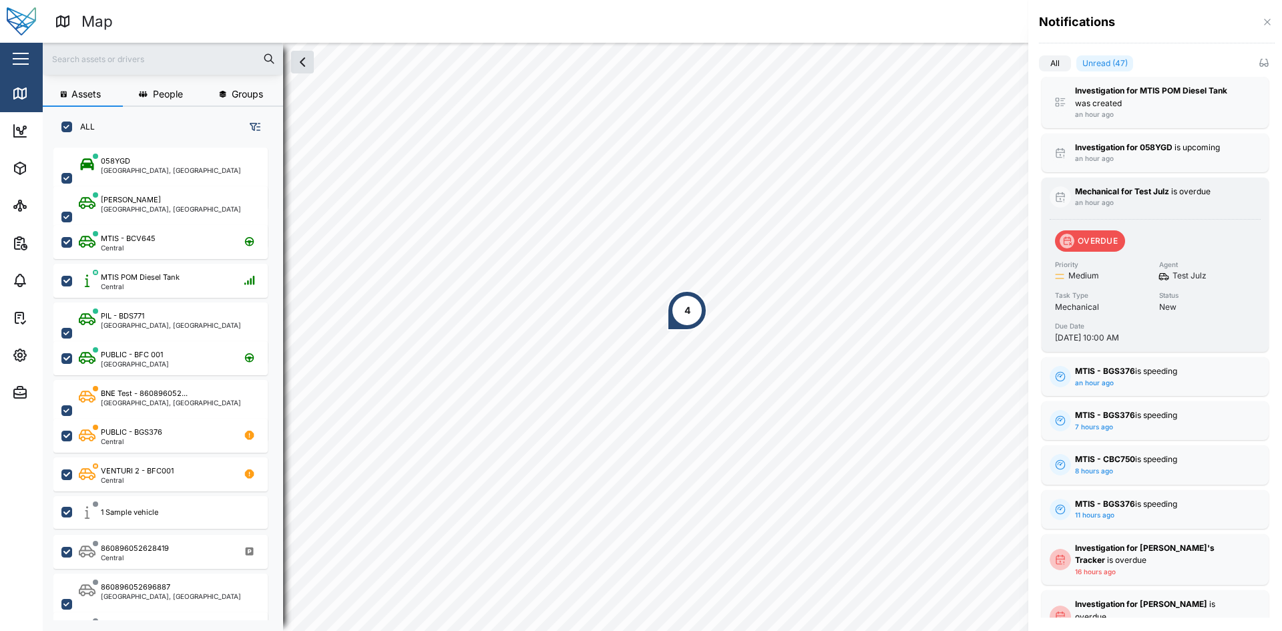
click at [1149, 229] on div "OVERDUE Priority Medium Agent Test Julz Task Type Mechanical Status New Due Dat…" at bounding box center [1155, 281] width 211 height 125
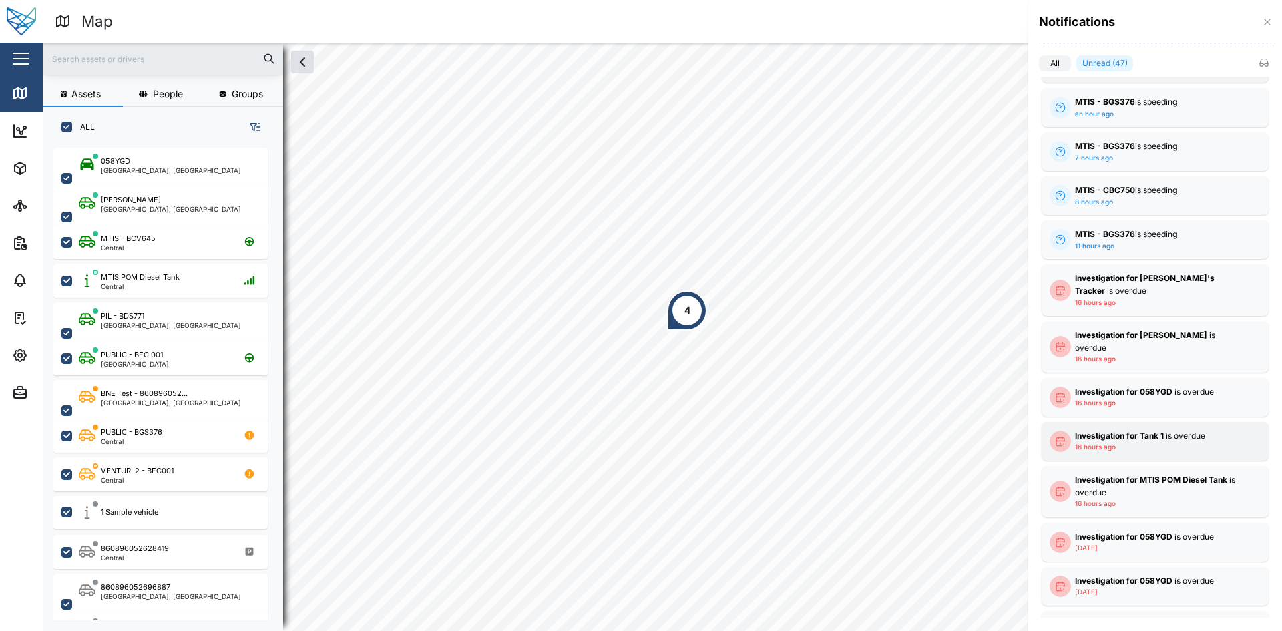
scroll to position [334, 0]
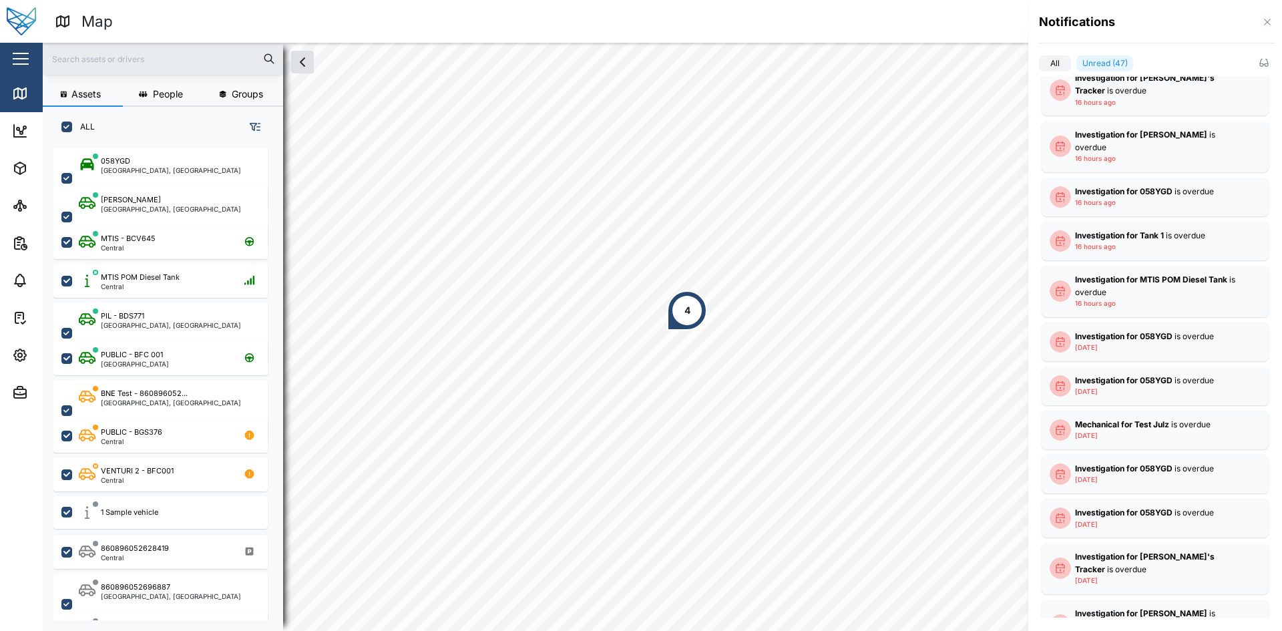
click at [304, 61] on div at bounding box center [641, 315] width 1282 height 631
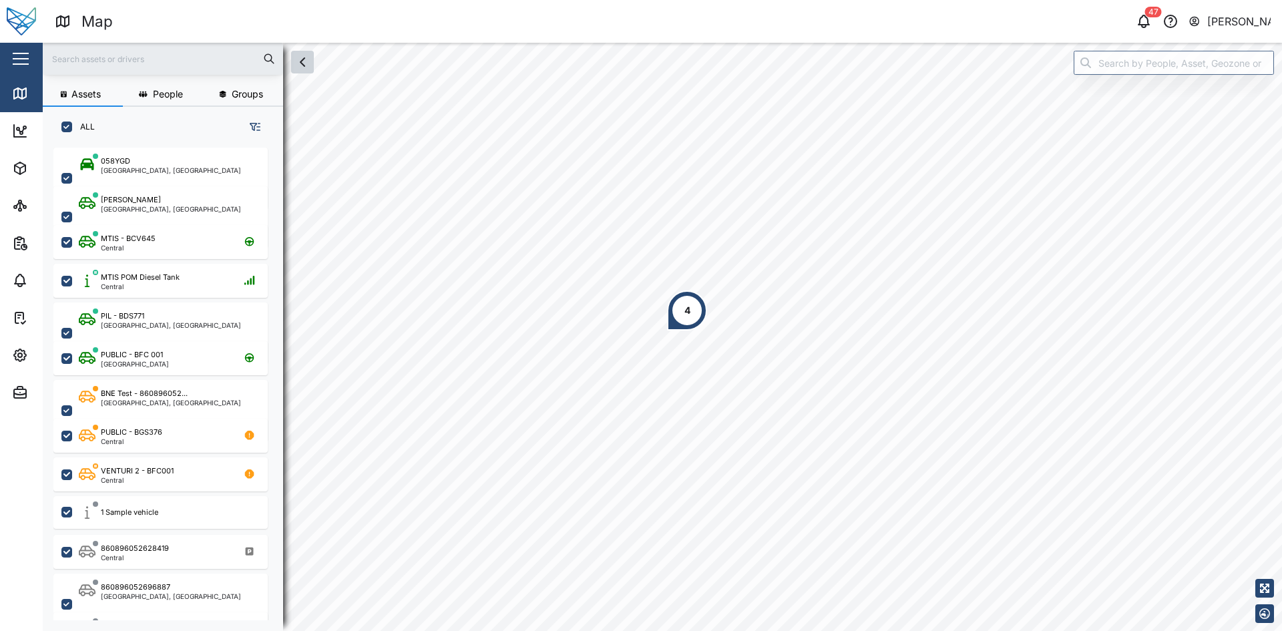
click at [301, 65] on icon "button" at bounding box center [302, 62] width 16 height 16
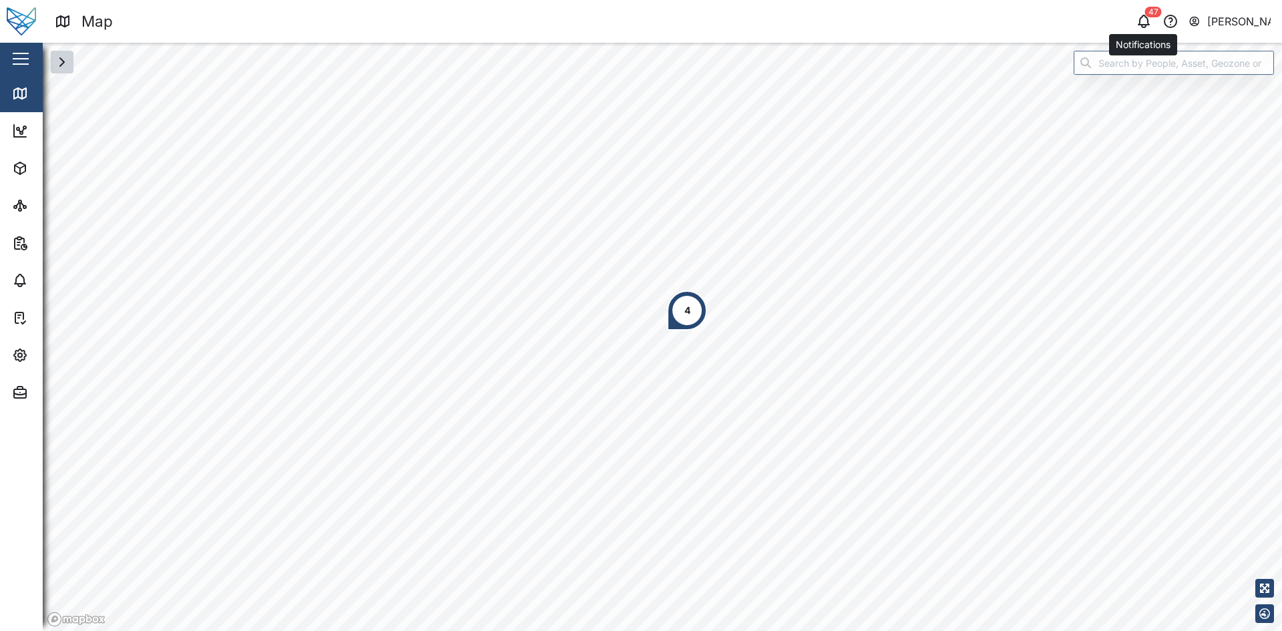
click at [1149, 16] on div "47" at bounding box center [1153, 12] width 17 height 11
click at [1143, 23] on icon "button" at bounding box center [1144, 21] width 16 height 16
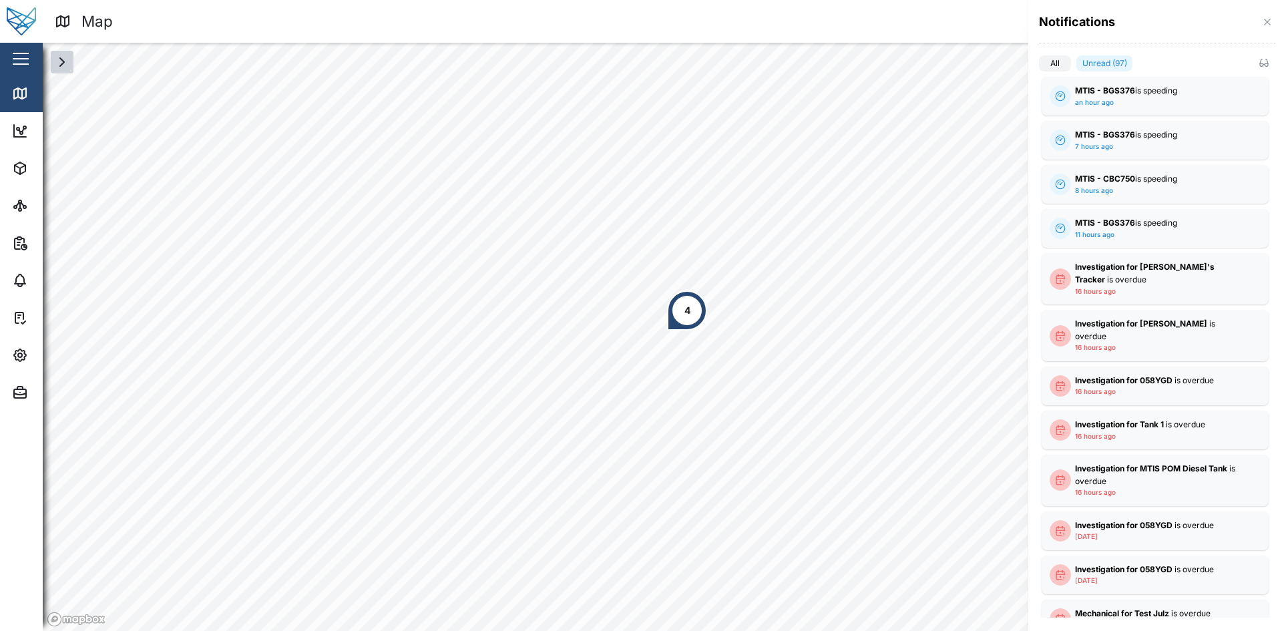
click at [1057, 65] on label "All" at bounding box center [1055, 63] width 32 height 16
click at [1039, 66] on input "All" at bounding box center [1039, 66] width 0 height 0
